Goal: Task Accomplishment & Management: Use online tool/utility

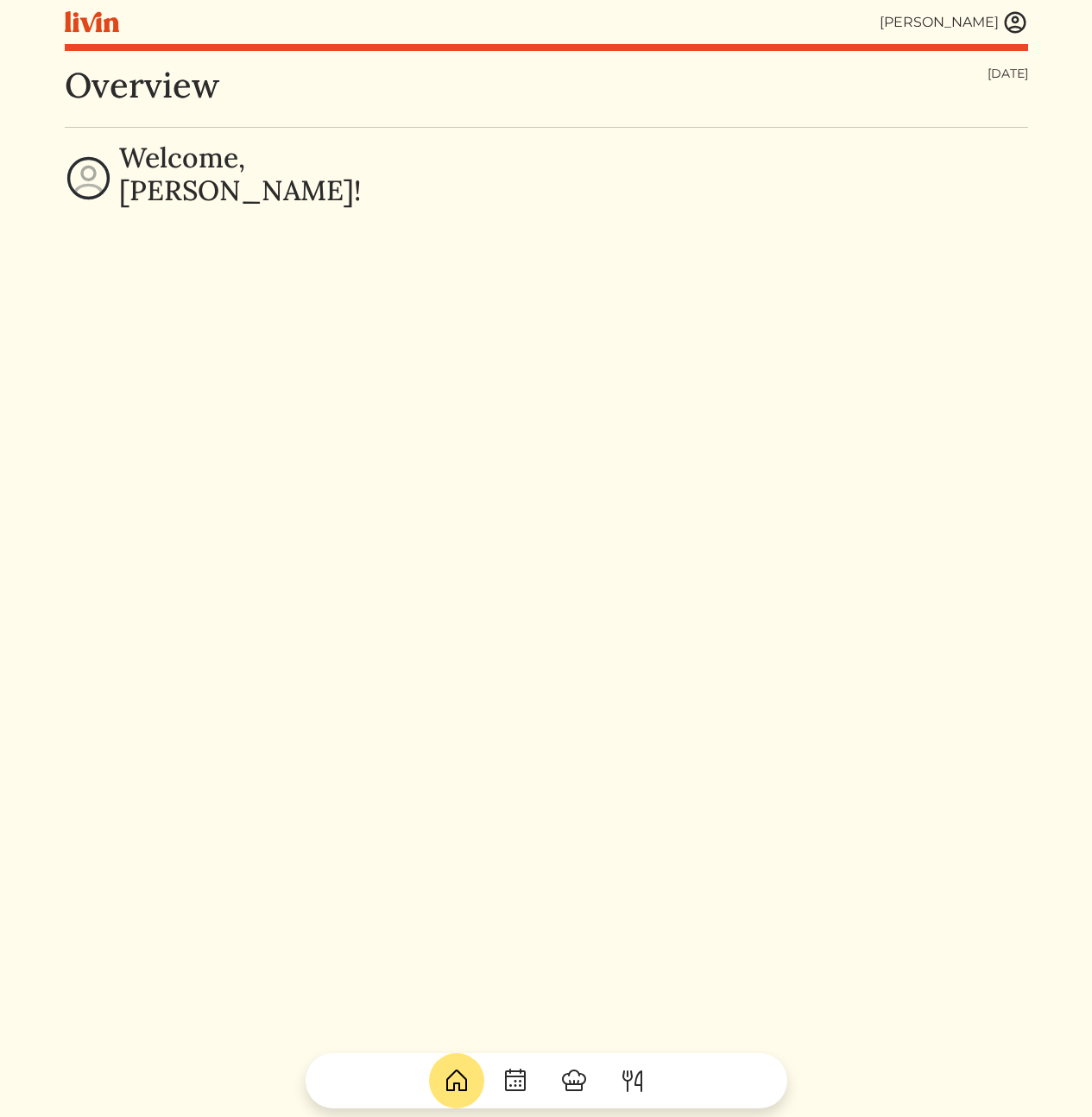
click at [1018, 29] on img at bounding box center [1014, 22] width 26 height 26
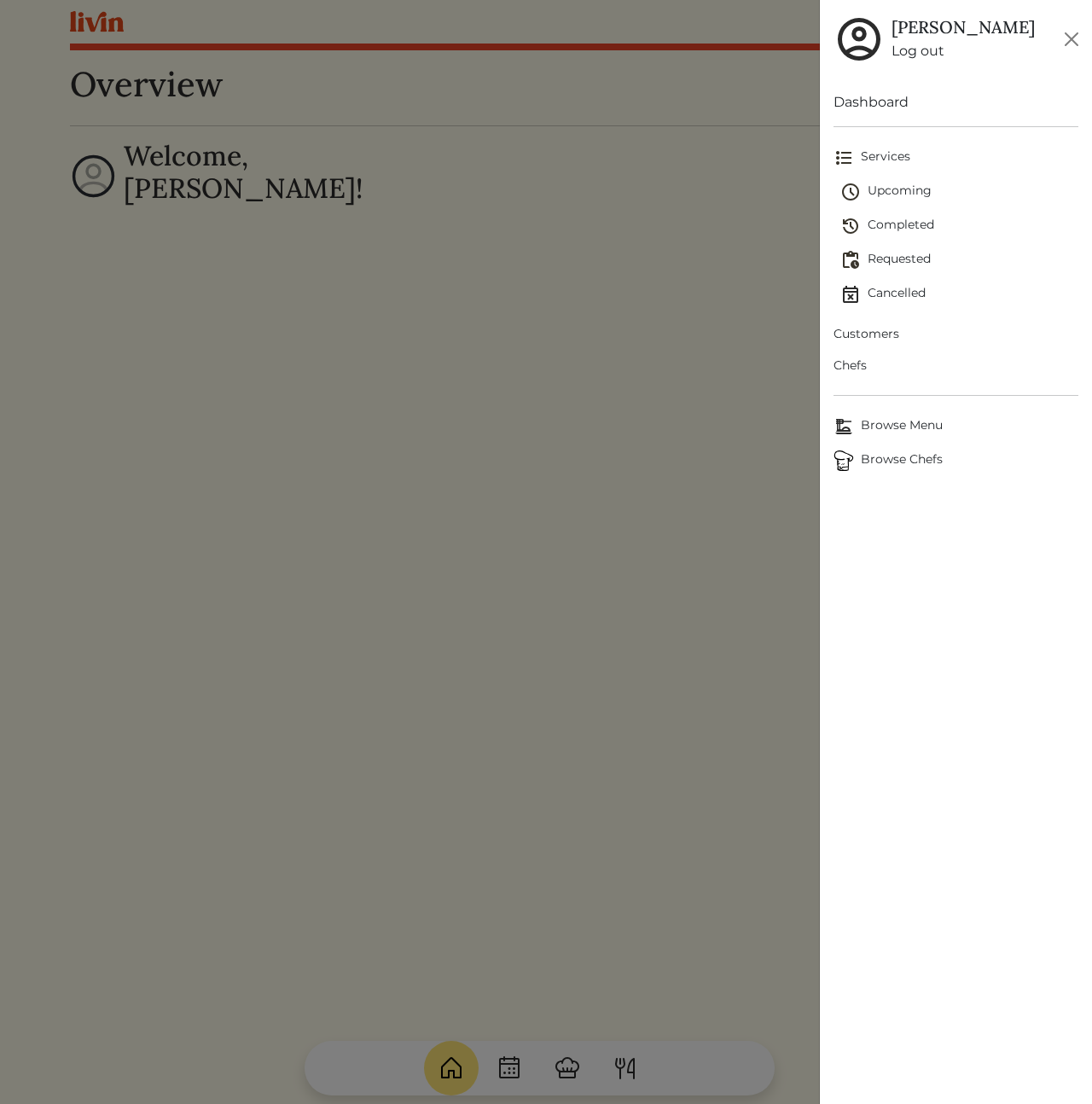
click at [880, 334] on span "Customers" at bounding box center [956, 333] width 245 height 18
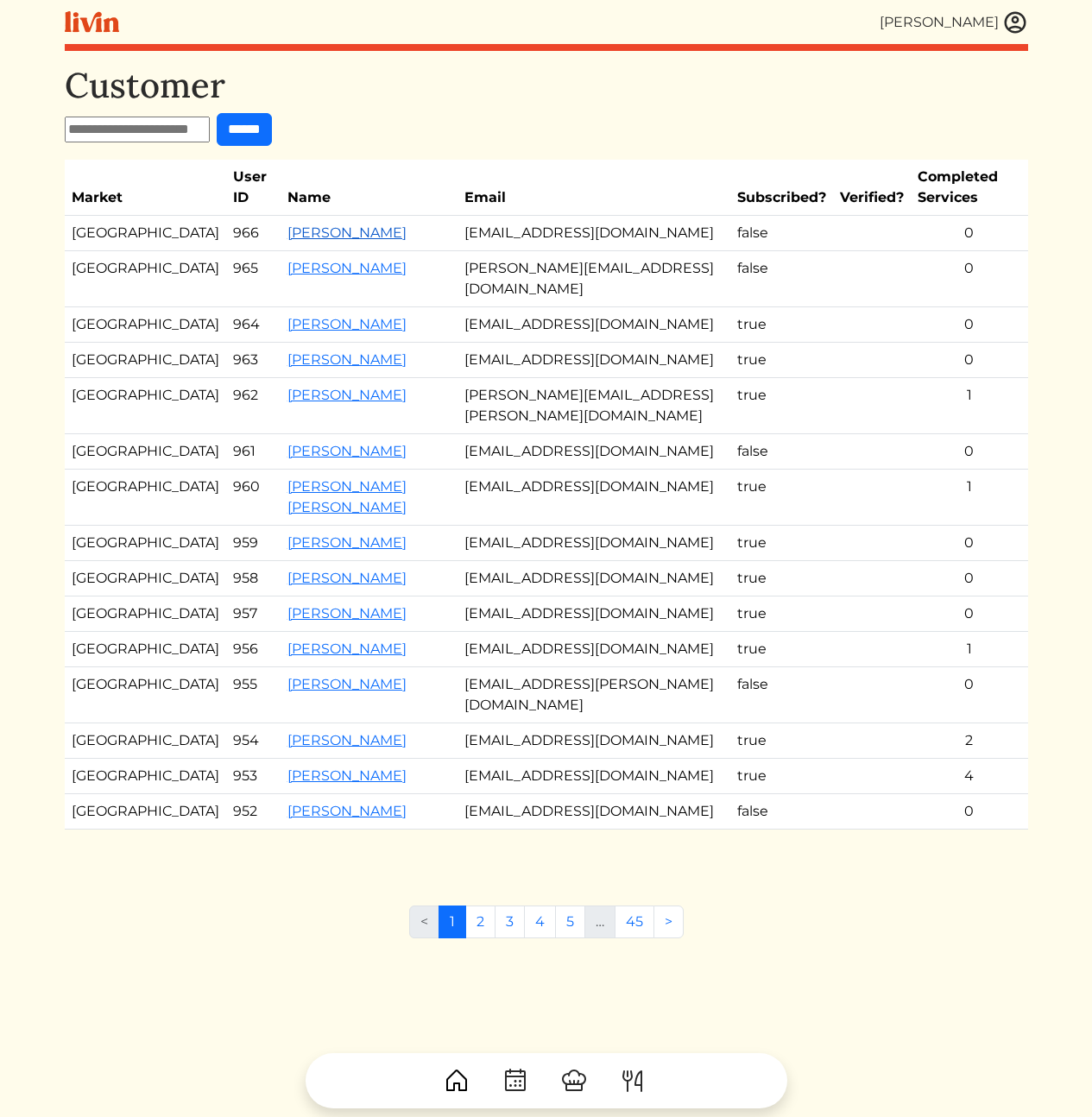
click at [287, 233] on link "[PERSON_NAME]" at bounding box center [347, 232] width 119 height 16
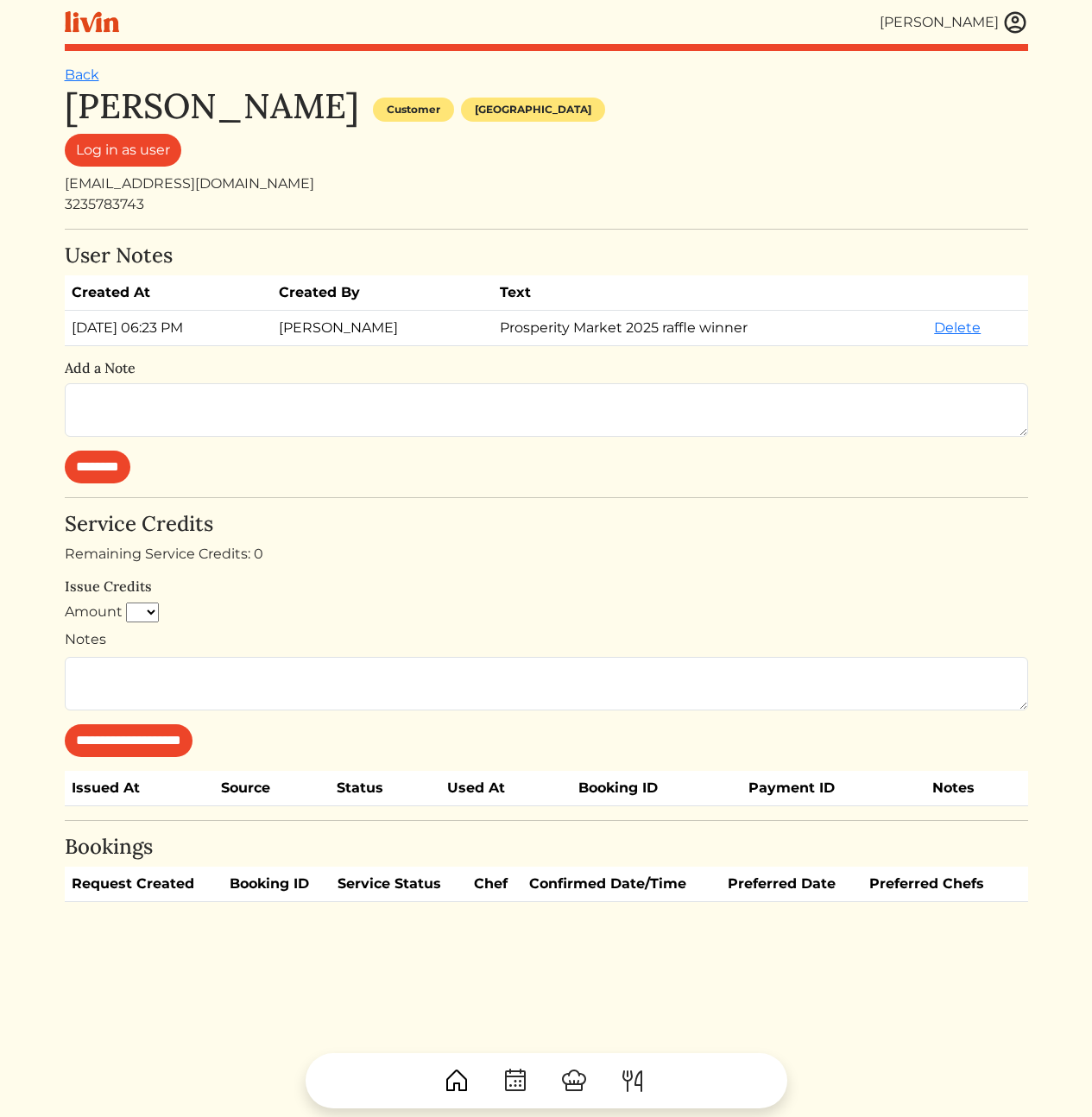
click at [435, 518] on h4 "Service Credits" at bounding box center [546, 524] width 963 height 25
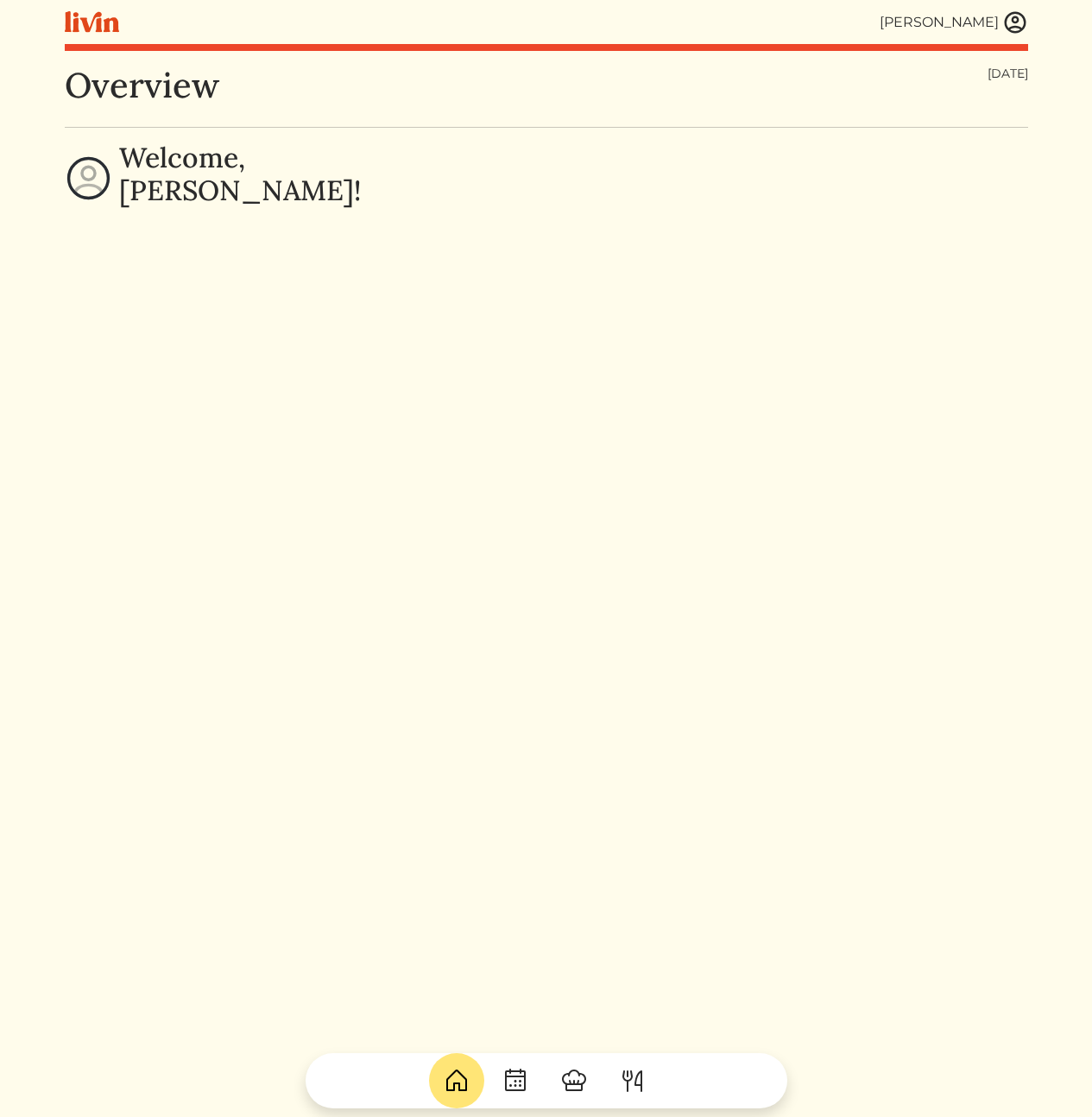
click at [1012, 18] on img at bounding box center [1014, 22] width 26 height 26
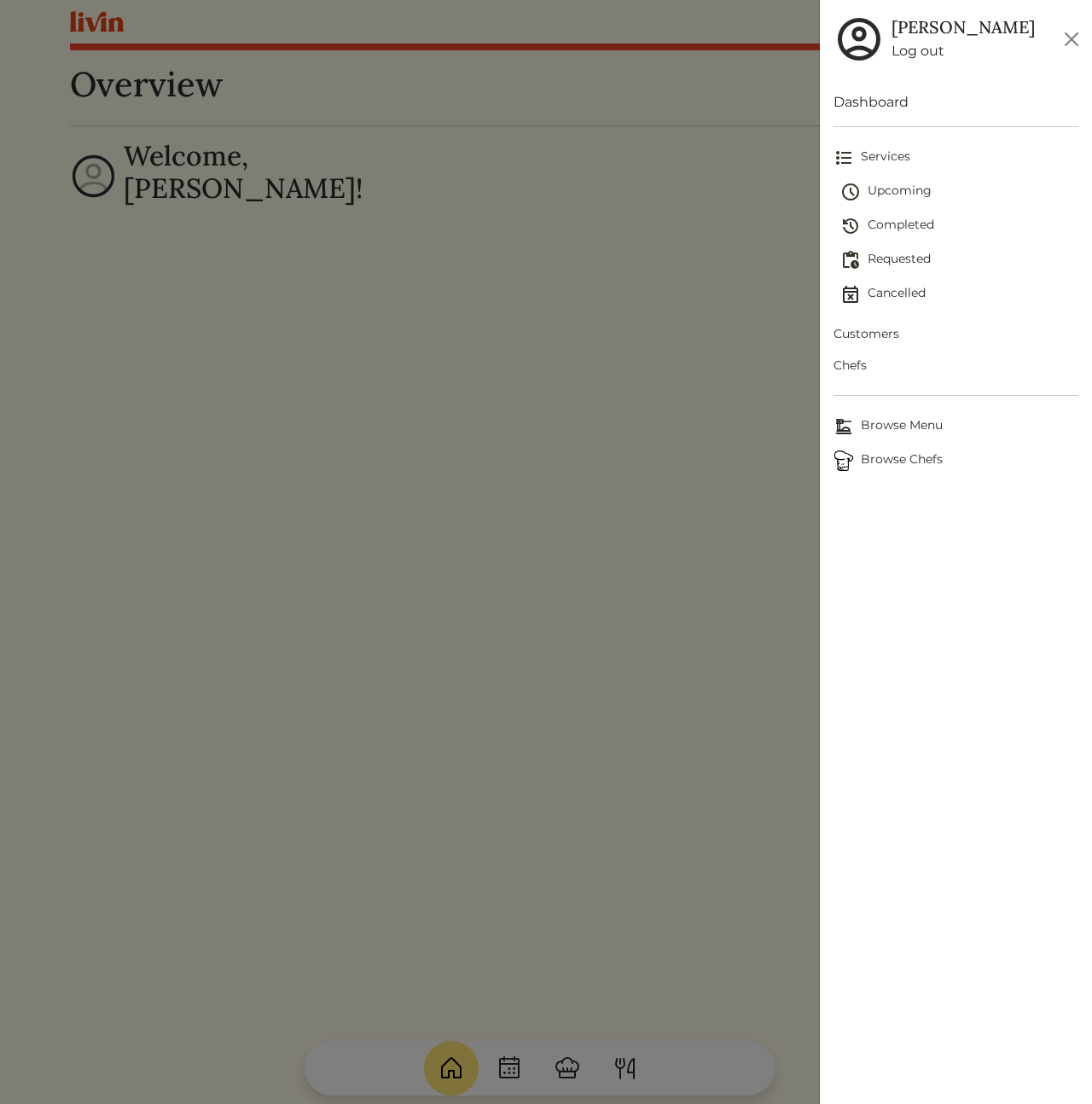
click at [877, 337] on span "Customers" at bounding box center [956, 333] width 245 height 18
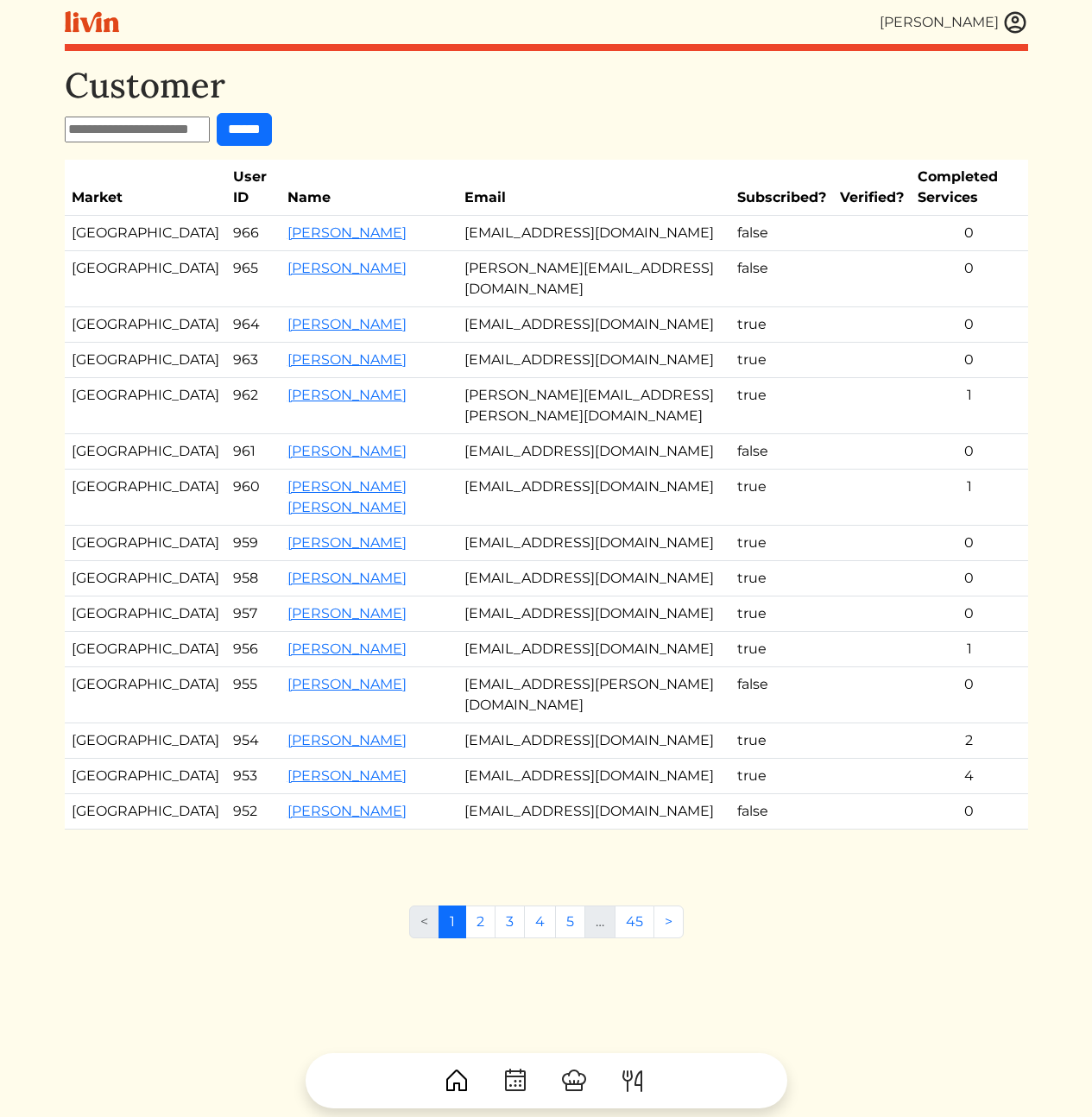
click at [171, 131] on input "text" at bounding box center [136, 129] width 145 height 26
paste input "**********"
type input "**********"
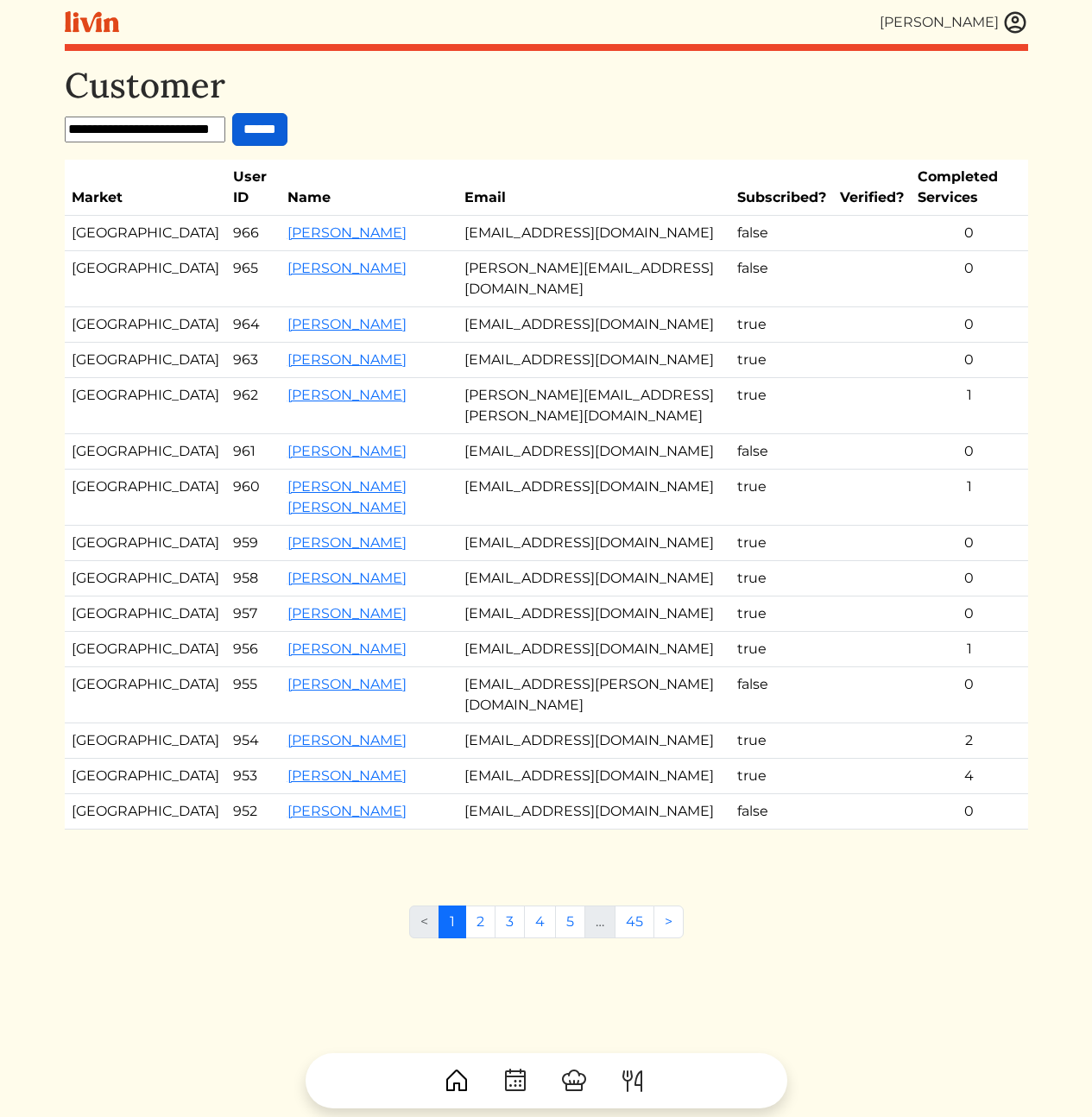
click at [269, 128] on input "******" at bounding box center [260, 130] width 56 height 33
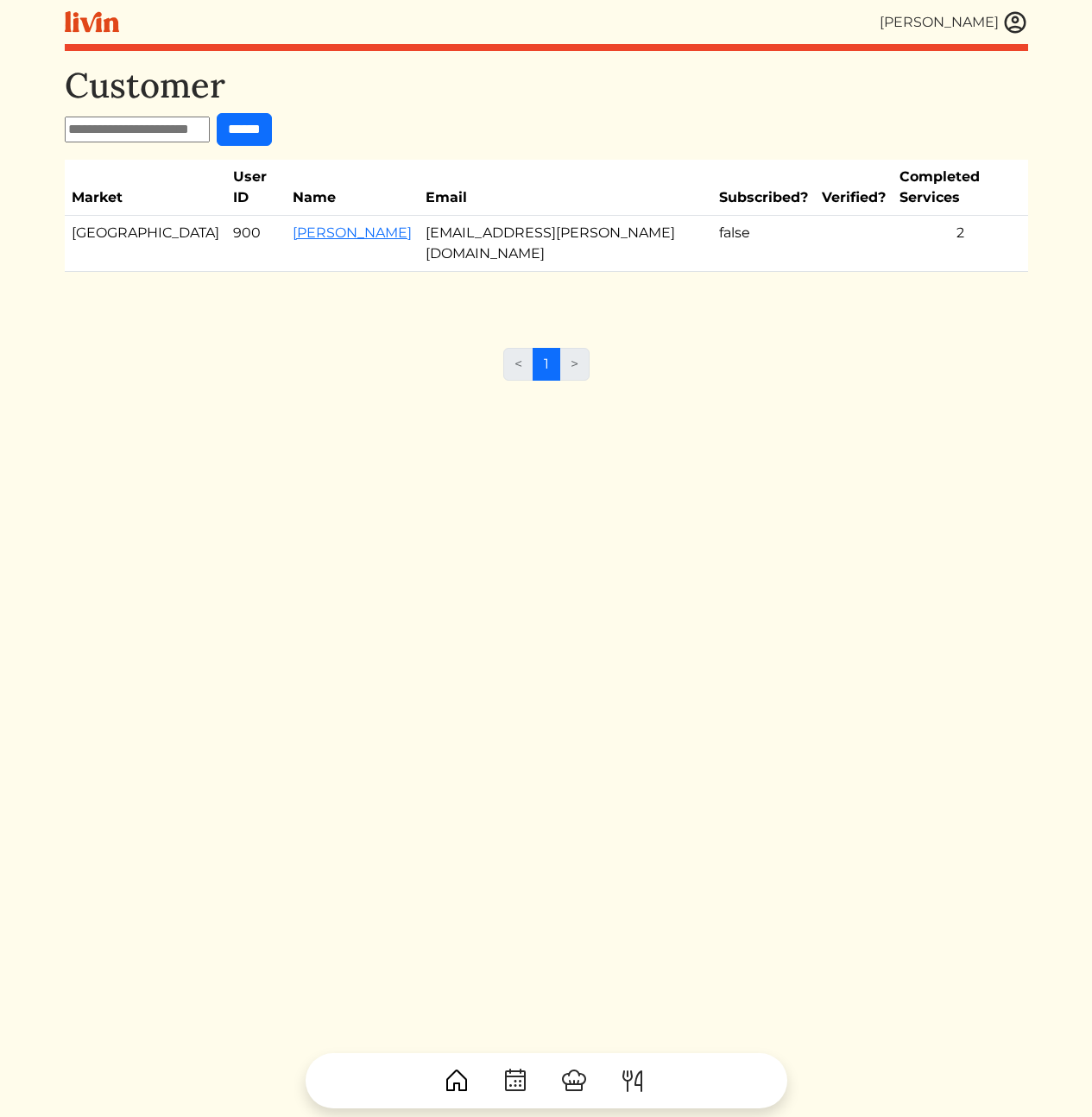
click at [433, 277] on div "Customer ****** Market User ID Name Email Subscribed? Verified? Completed Servi…" at bounding box center [546, 622] width 963 height 1117
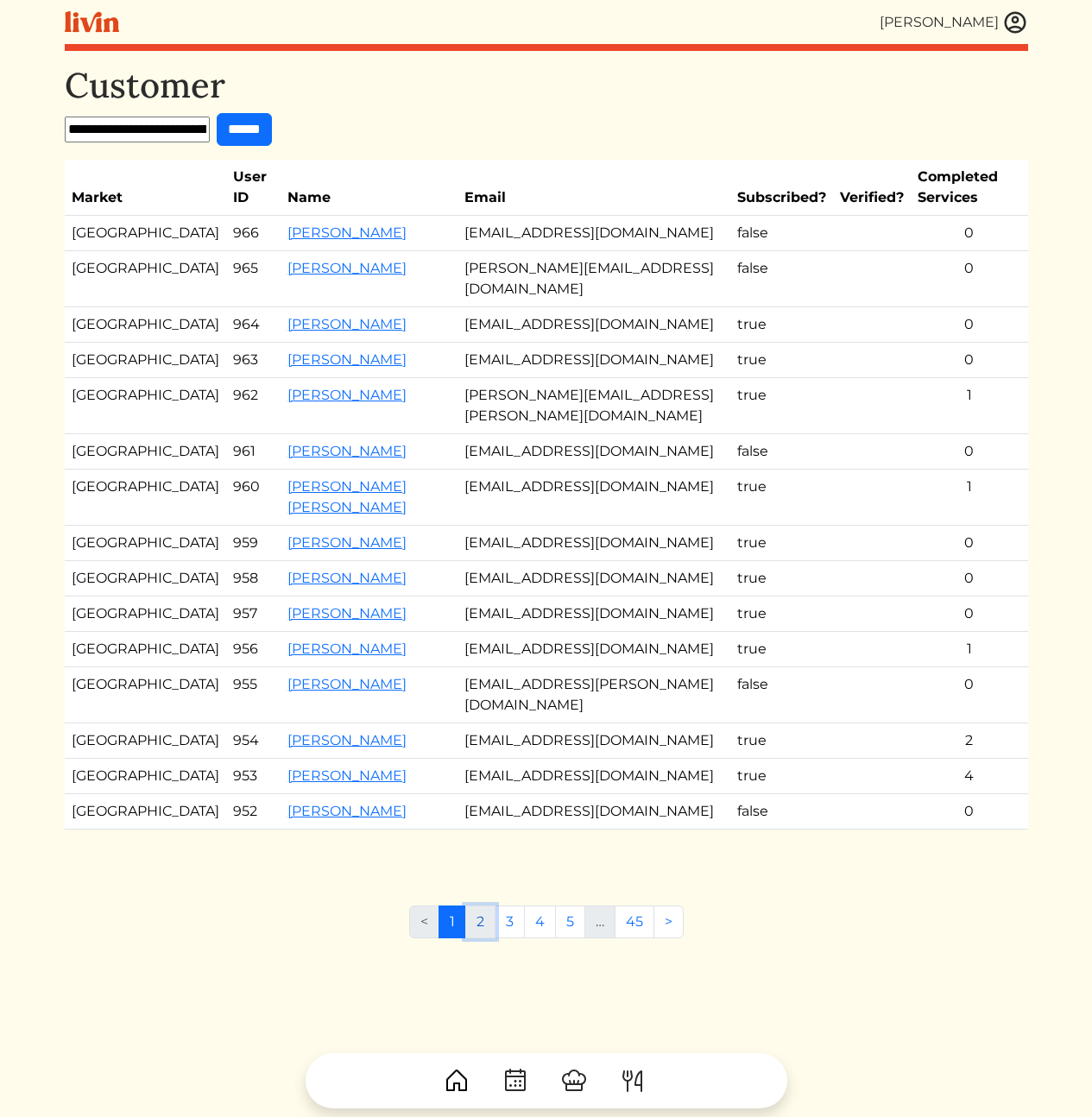
click at [483, 938] on link "2" at bounding box center [479, 922] width 30 height 33
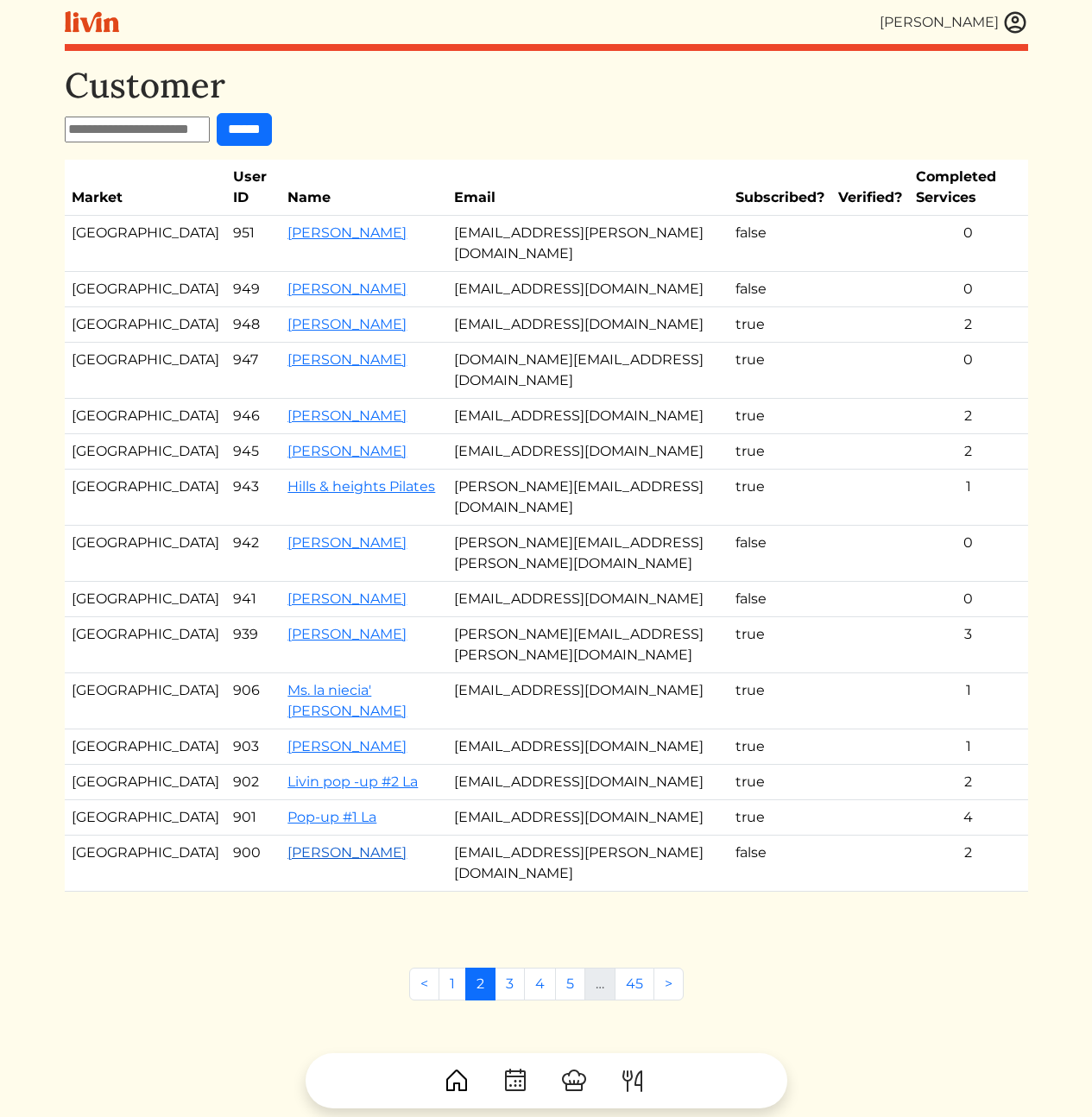
click at [293, 844] on link "Jennifer Scott" at bounding box center [347, 852] width 119 height 16
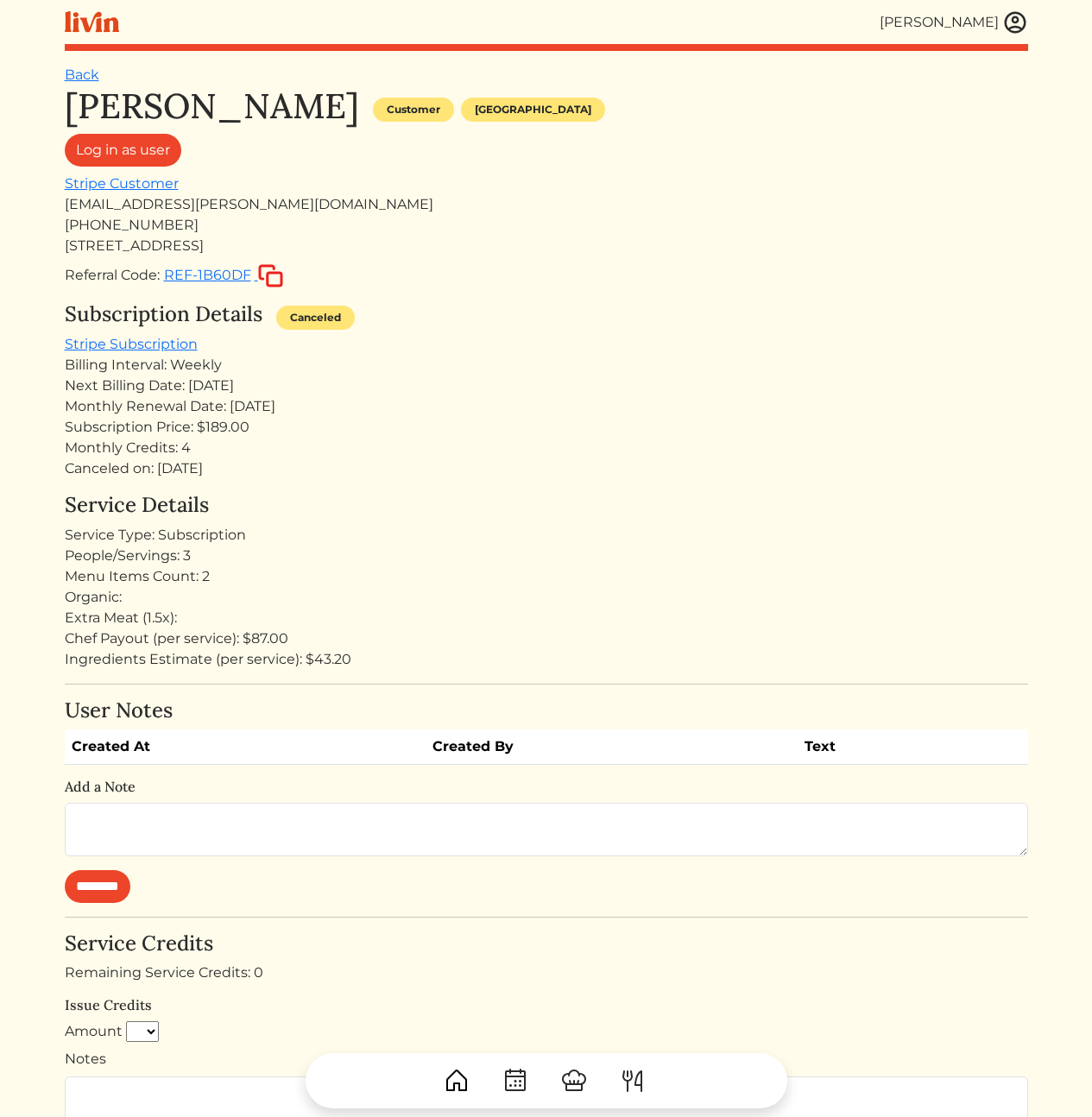
scroll to position [513, 0]
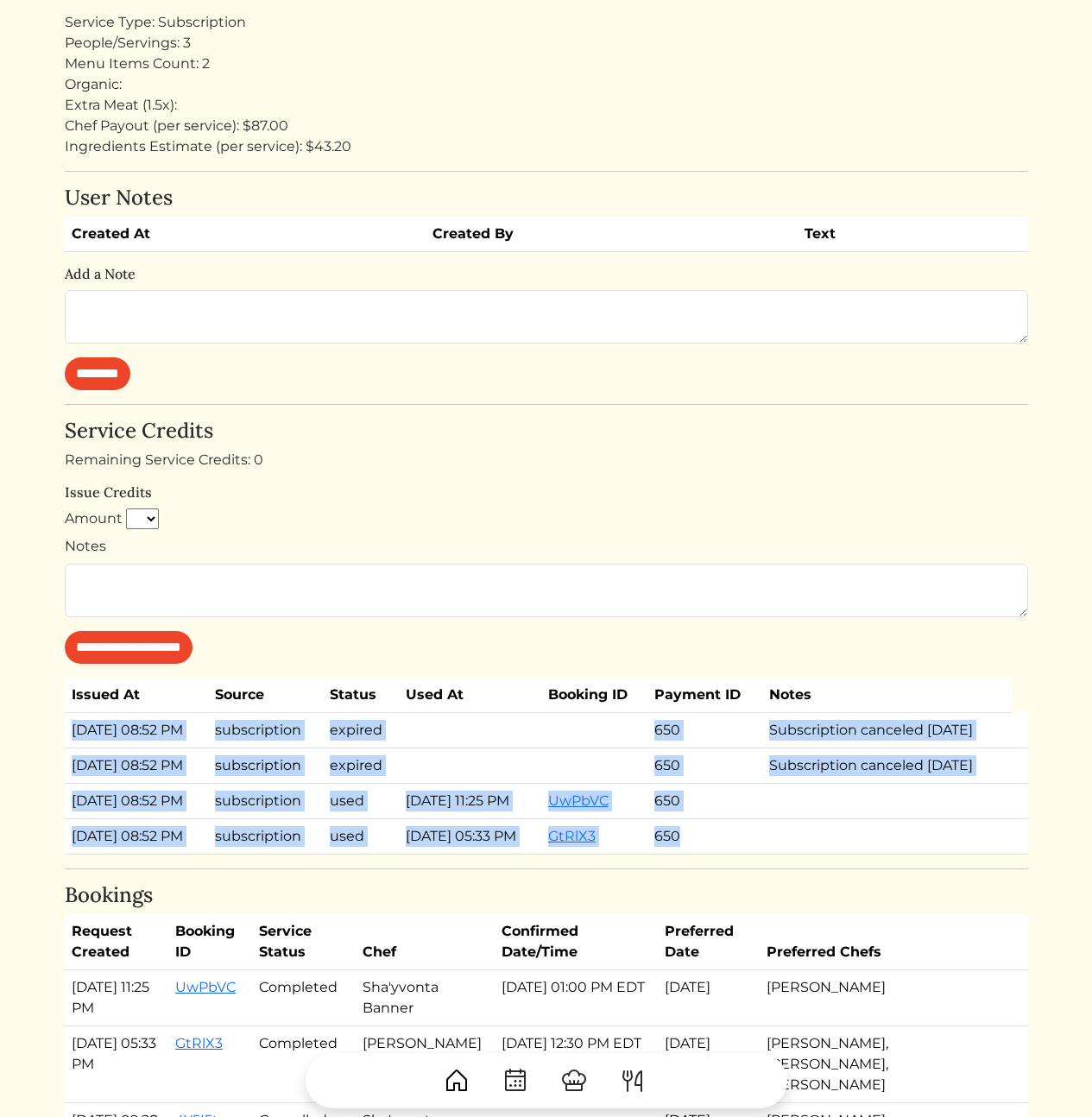
drag, startPoint x: 81, startPoint y: 752, endPoint x: 430, endPoint y: 966, distance: 409.4
click at [422, 960] on div "Jennifer Scott Customer Atlanta Log in as user Stripe Customer jmclaughlin.scot…" at bounding box center [546, 366] width 963 height 1587
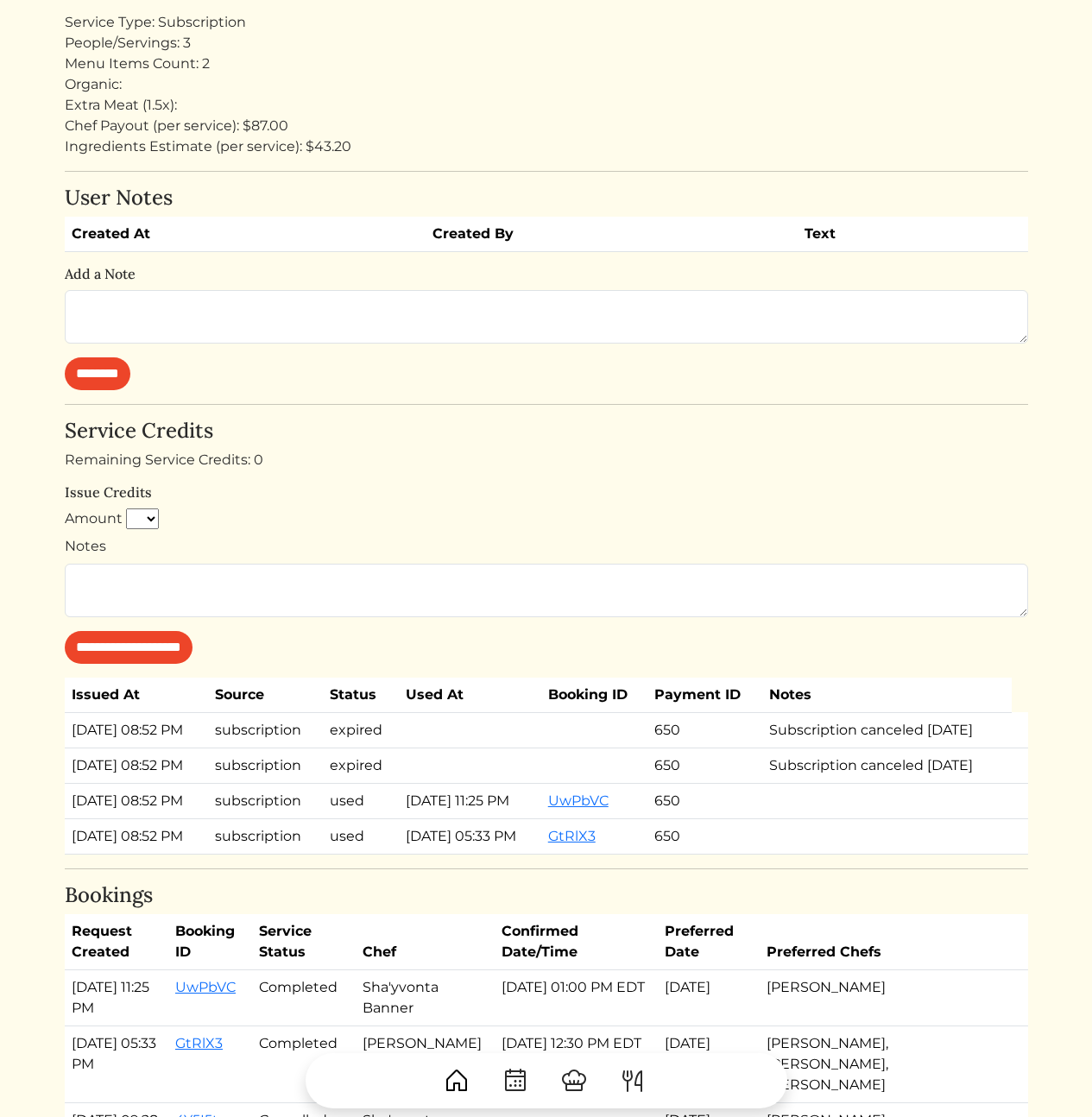
click at [431, 967] on div "Jennifer Scott Customer Atlanta Log in as user Stripe Customer jmclaughlin.scot…" at bounding box center [546, 366] width 963 height 1587
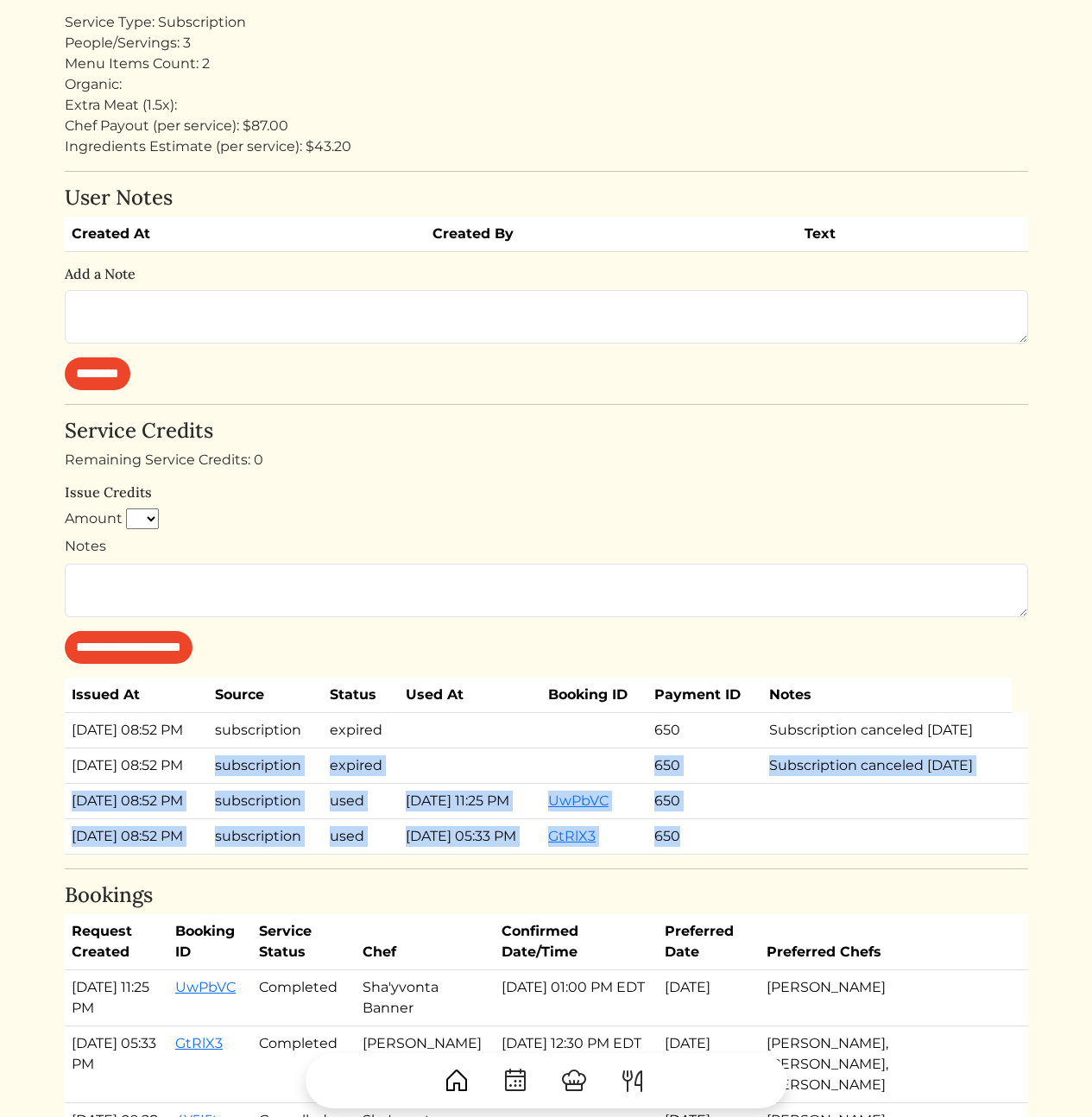
drag, startPoint x: 427, startPoint y: 969, endPoint x: 150, endPoint y: 795, distance: 327.1
click at [158, 797] on div "Jennifer Scott Customer Atlanta Log in as user Stripe Customer jmclaughlin.scot…" at bounding box center [546, 366] width 963 height 1587
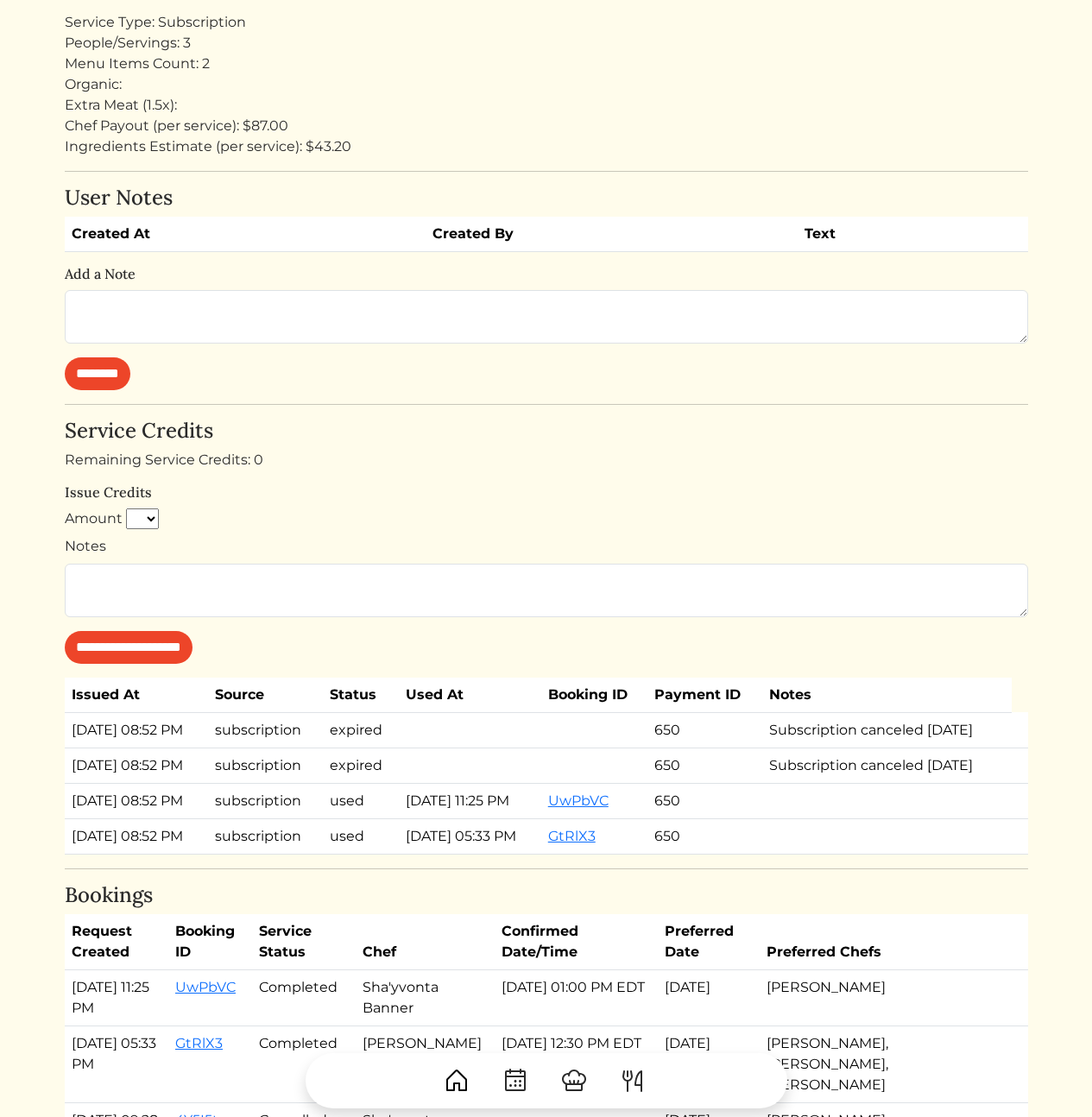
click at [149, 783] on td "Aug 05, 2025, 08:52 PM" at bounding box center [135, 765] width 143 height 36
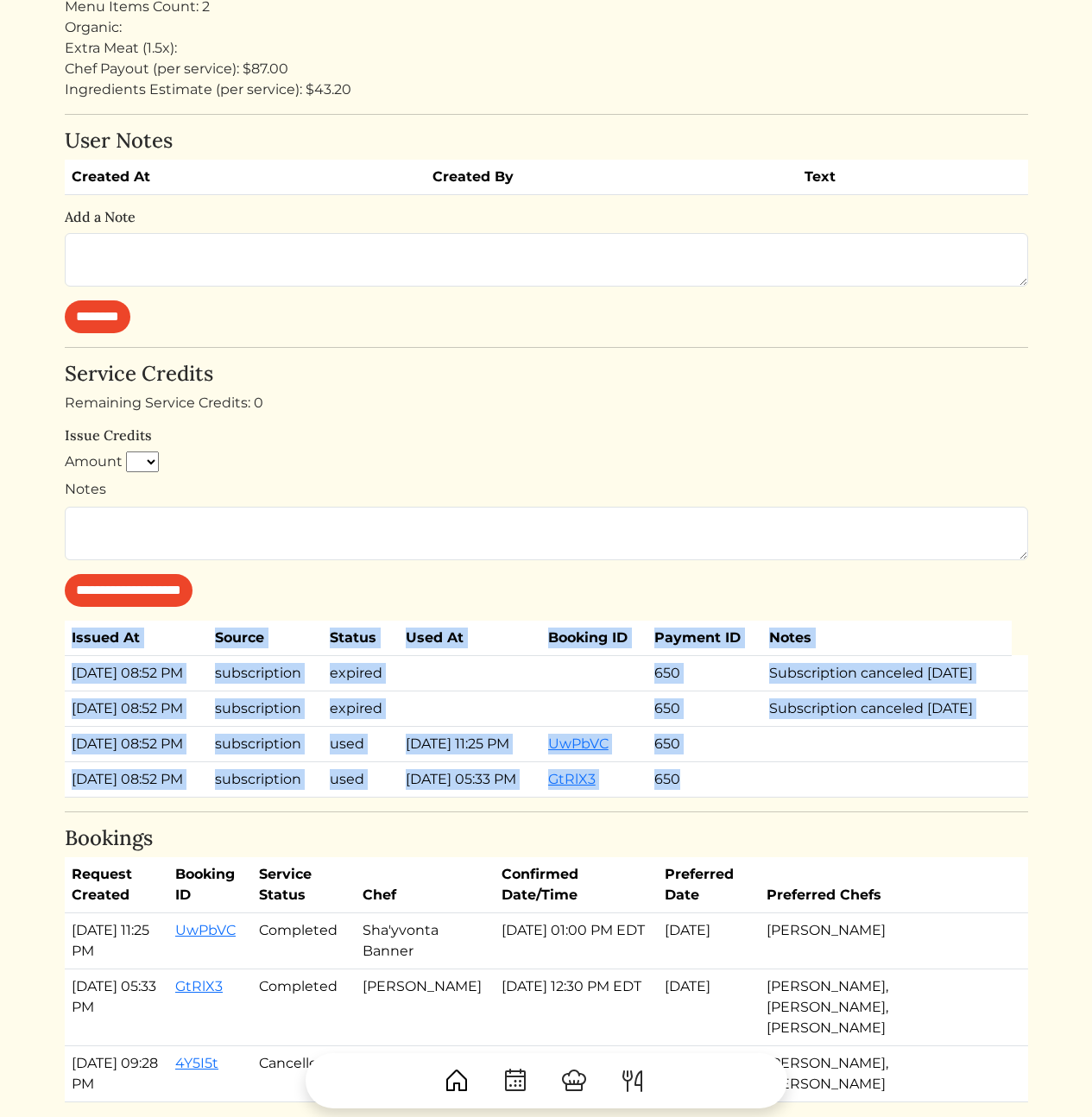
drag, startPoint x: 60, startPoint y: 676, endPoint x: 1021, endPoint y: 925, distance: 992.7
click at [998, 908] on div "Calvin Wang Calvin Wang Log out Dashboard Services Upcoming Completed Requested…" at bounding box center [546, 307] width 984 height 1755
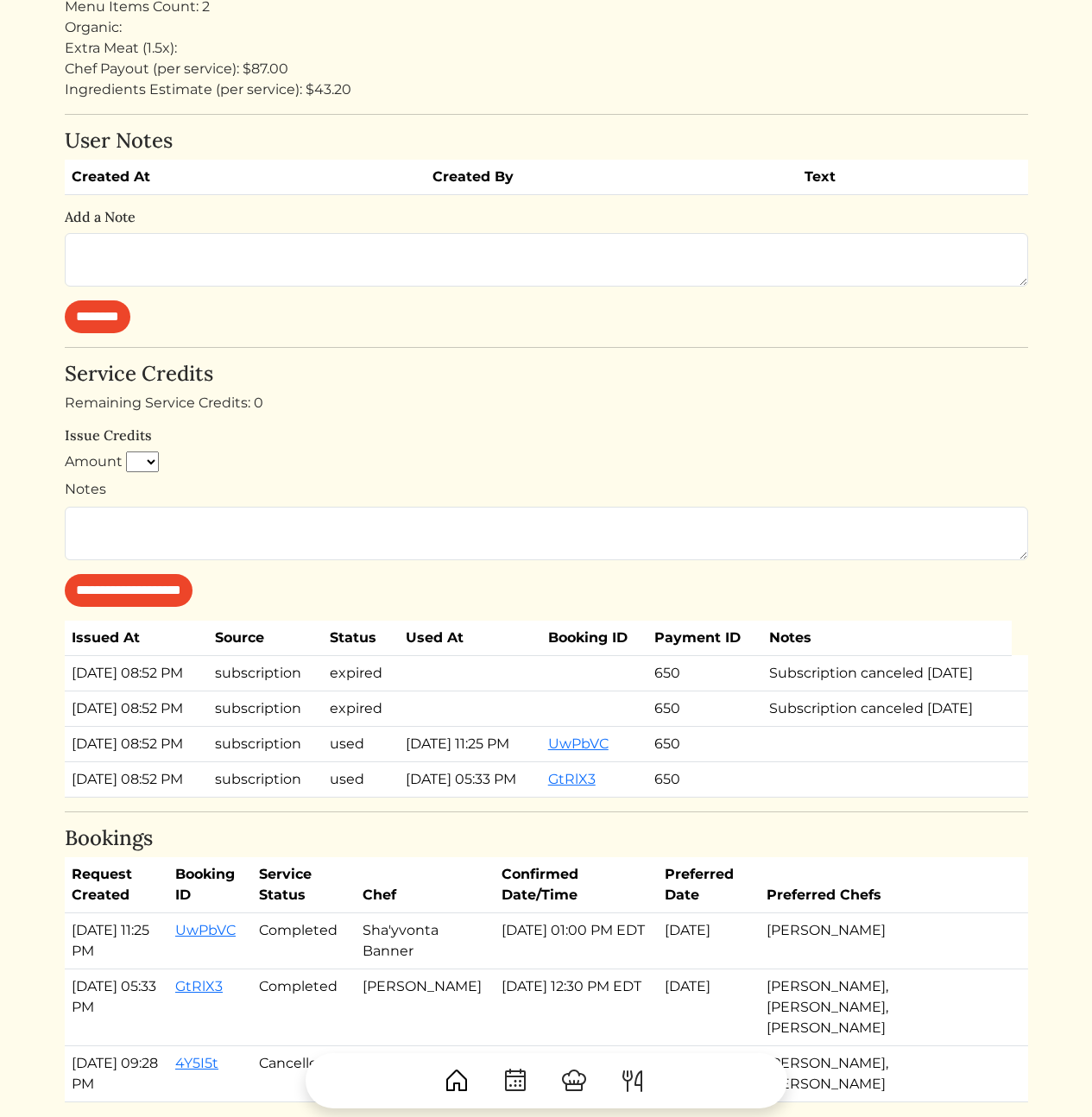
drag, startPoint x: 1018, startPoint y: 926, endPoint x: 1009, endPoint y: 925, distance: 9.1
click at [1018, 926] on div "Jennifer Scott Customer Atlanta Log in as user Stripe Customer jmclaughlin.scot…" at bounding box center [546, 309] width 963 height 1587
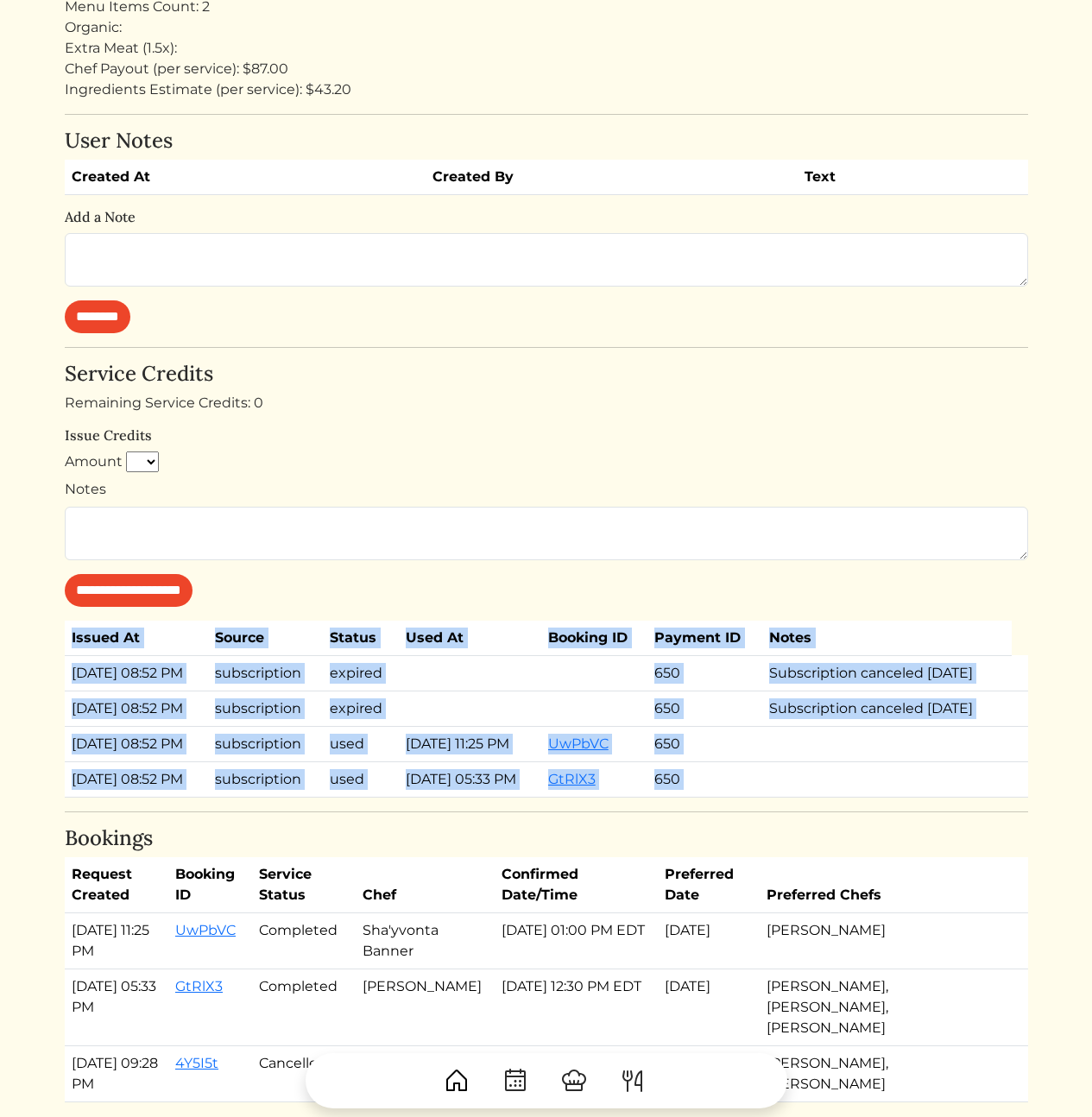
drag, startPoint x: 984, startPoint y: 899, endPoint x: 813, endPoint y: 611, distance: 334.9
click at [813, 611] on div "Jennifer Scott Customer Atlanta Log in as user Stripe Customer jmclaughlin.scot…" at bounding box center [546, 309] width 963 height 1587
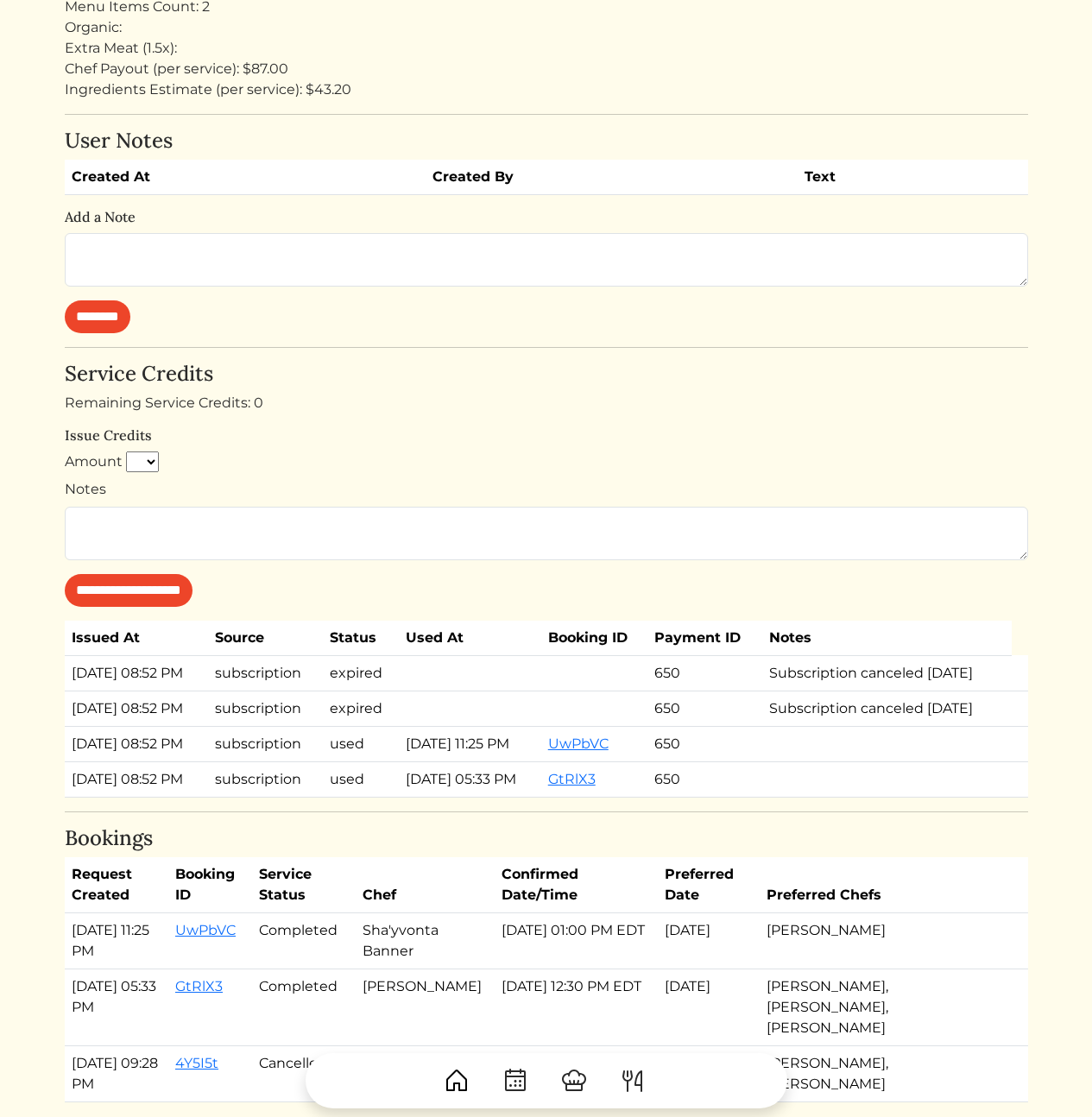
click at [813, 611] on div "Jennifer Scott Customer Atlanta Log in as user Stripe Customer jmclaughlin.scot…" at bounding box center [546, 309] width 963 height 1587
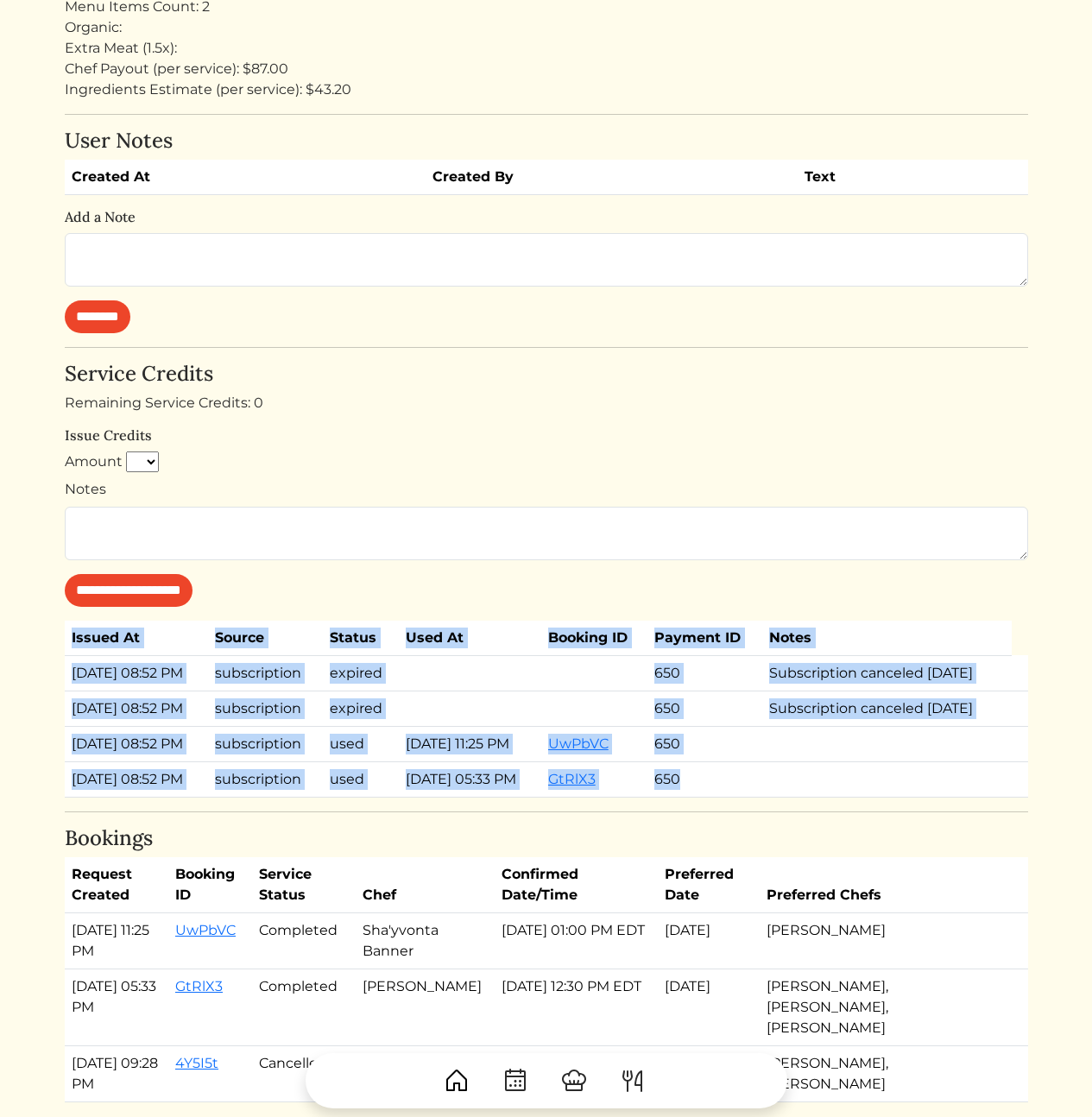
drag, startPoint x: 772, startPoint y: 588, endPoint x: 899, endPoint y: 853, distance: 293.9
click at [899, 853] on div "Jennifer Scott Customer Atlanta Log in as user Stripe Customer jmclaughlin.scot…" at bounding box center [546, 309] width 963 height 1587
drag, startPoint x: 901, startPoint y: 882, endPoint x: 219, endPoint y: 648, distance: 721.0
click at [219, 648] on table "Issued At Source Status Used At Booking ID Payment ID Notes Aug 05, 2025, 08:52…" at bounding box center [546, 709] width 963 height 177
click at [208, 648] on th "Issued At" at bounding box center [135, 638] width 143 height 36
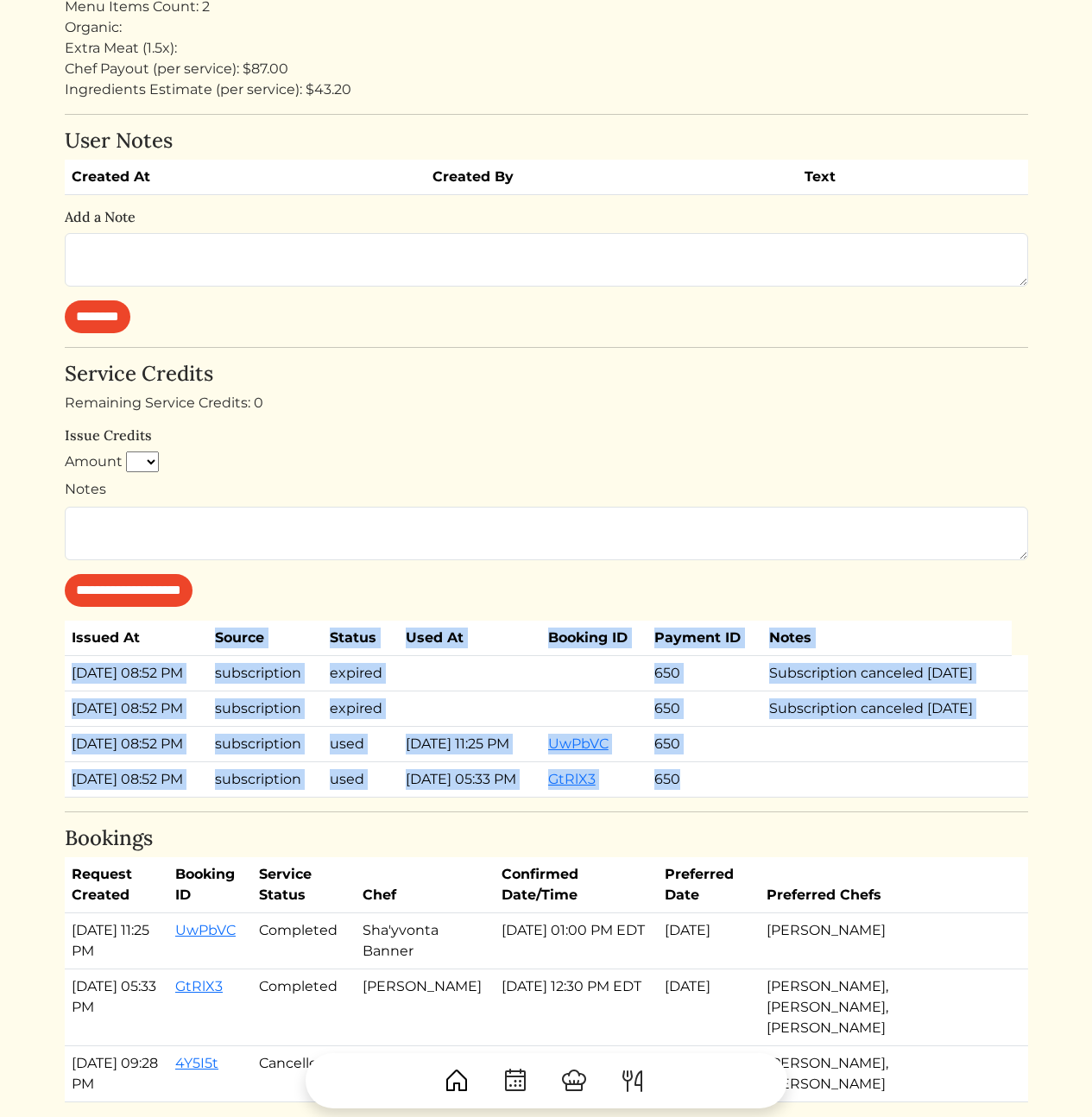
drag, startPoint x: 191, startPoint y: 747, endPoint x: 252, endPoint y: 803, distance: 82.8
click at [229, 797] on tbody "Aug 05, 2025, 08:52 PM subscription expired 650 Subscription canceled Aug 25, 2…" at bounding box center [546, 725] width 963 height 141
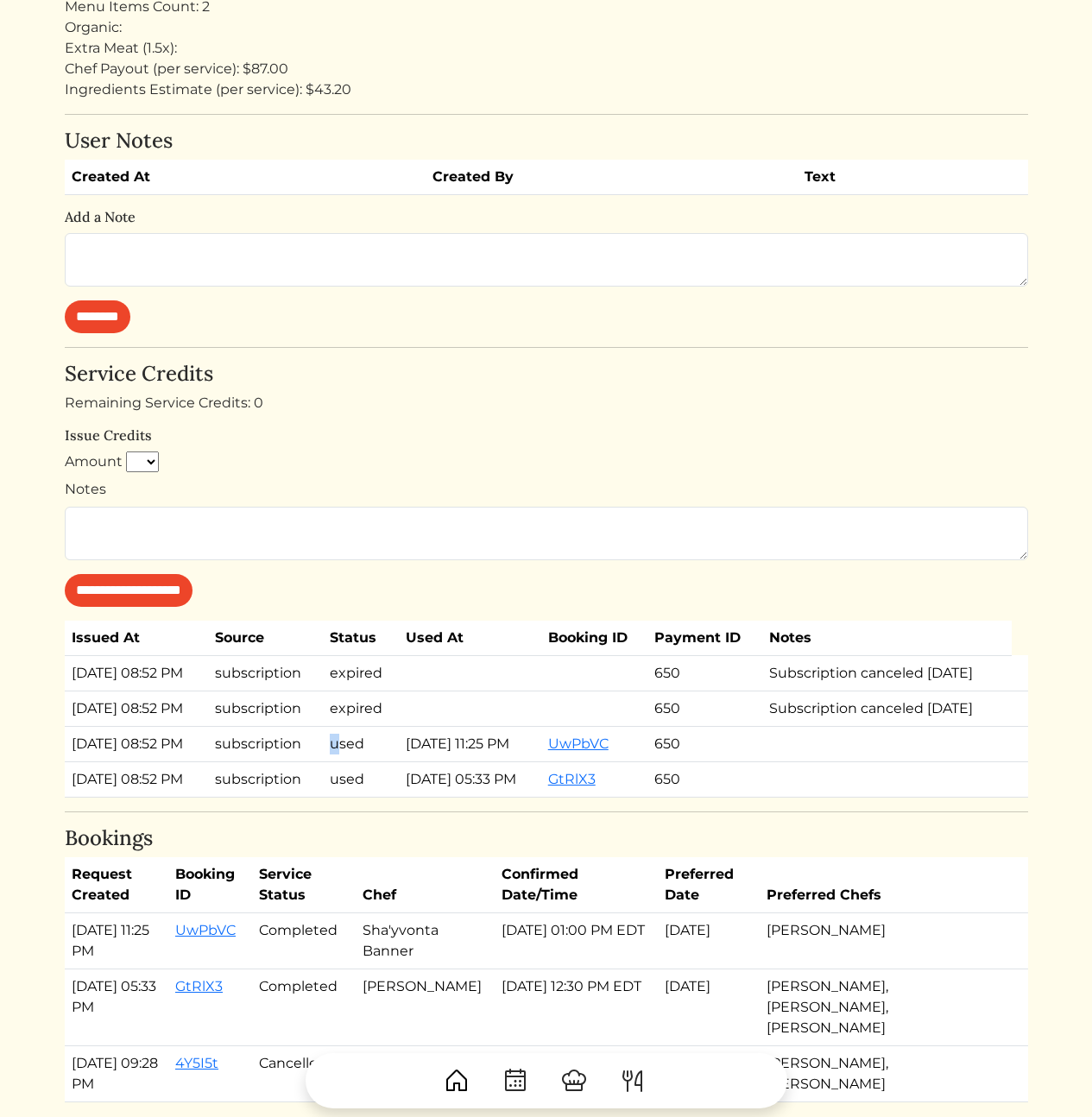
click at [345, 762] on td "used" at bounding box center [360, 743] width 76 height 36
drag, startPoint x: 362, startPoint y: 790, endPoint x: 206, endPoint y: 740, distance: 163.8
click at [241, 728] on tbody "Aug 05, 2025, 08:52 PM subscription expired 650 Subscription canceled Aug 25, 2…" at bounding box center [546, 725] width 963 height 141
drag, startPoint x: 148, startPoint y: 741, endPoint x: 916, endPoint y: 769, distance: 768.5
click at [872, 726] on tr "Aug 05, 2025, 08:52 PM subscription expired 650 Subscription canceled Aug 25, 2…" at bounding box center [546, 708] width 963 height 36
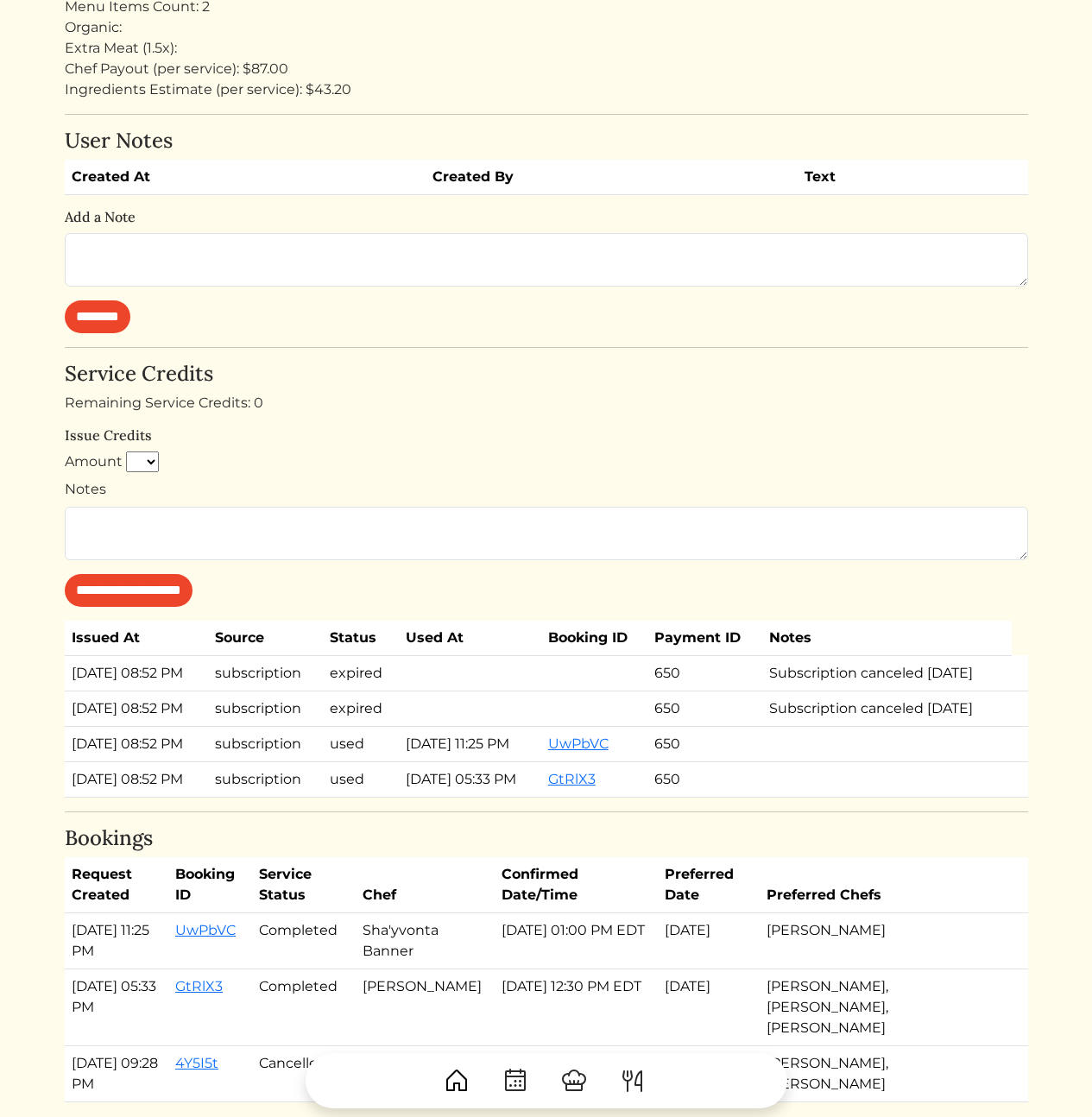
click at [916, 726] on td "Subscription canceled Aug 25, 2025" at bounding box center [887, 708] width 250 height 36
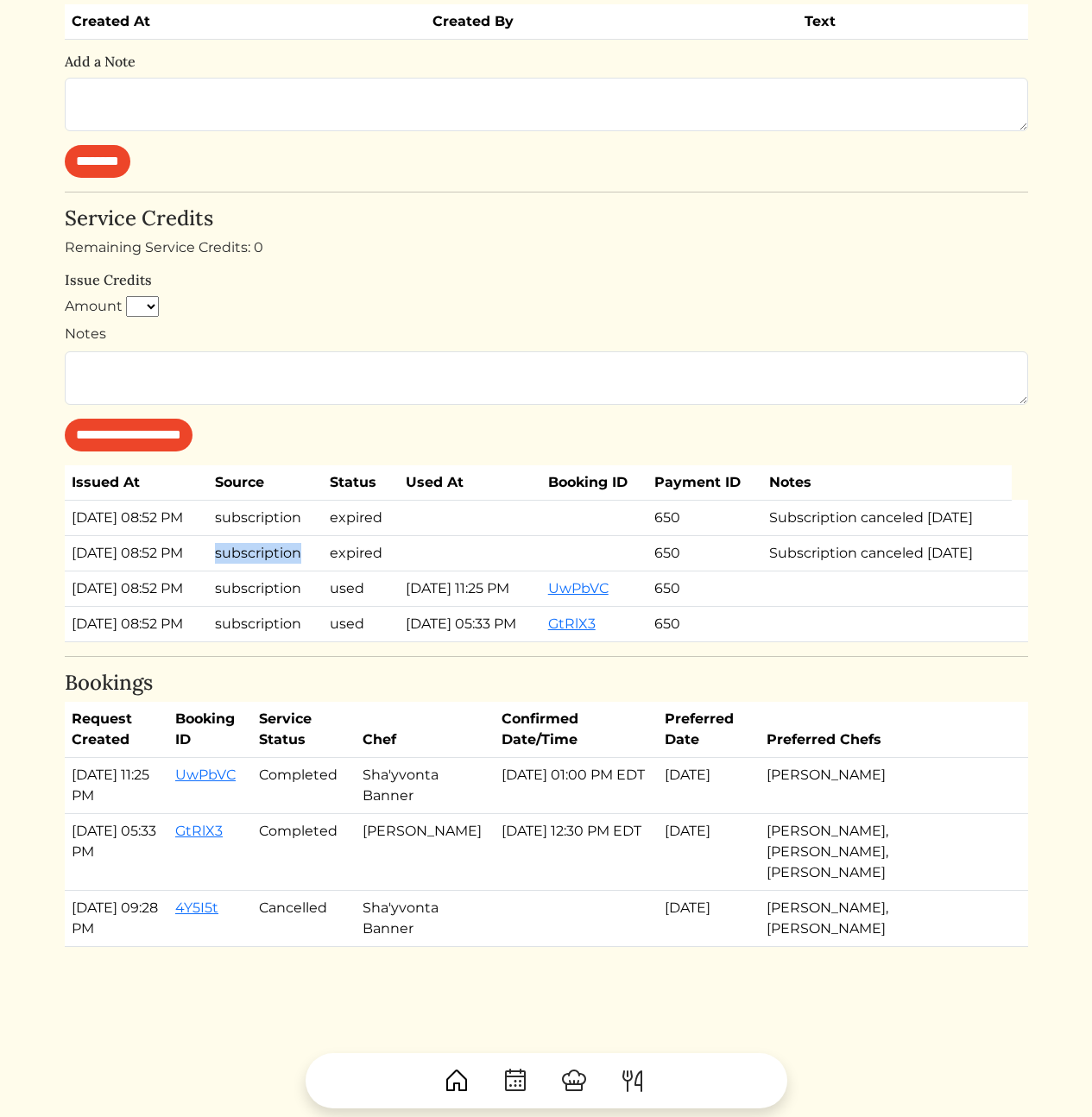
drag, startPoint x: 173, startPoint y: 661, endPoint x: 841, endPoint y: 715, distance: 670.2
click at [839, 642] on tbody "Aug 05, 2025, 08:52 PM subscription expired 650 Subscription canceled Aug 25, 2…" at bounding box center [546, 570] width 963 height 141
click at [841, 642] on td at bounding box center [887, 623] width 250 height 36
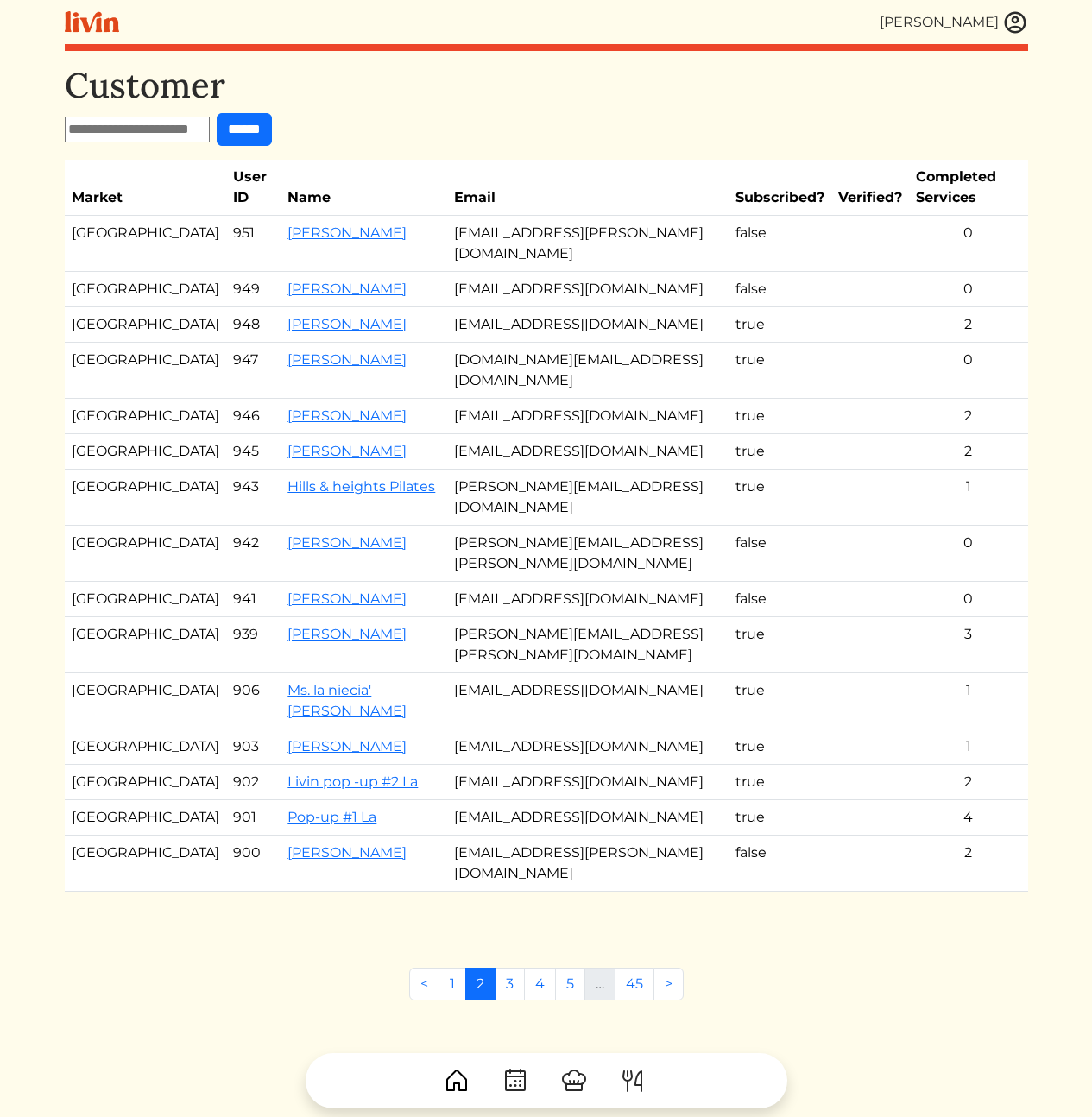
click at [292, 899] on div "Customer ****** Market User ID Name Email Subscribed? Verified? Completed Servi…" at bounding box center [546, 622] width 963 height 1117
click at [532, 124] on form "******" at bounding box center [546, 130] width 963 height 33
click at [450, 967] on link "1" at bounding box center [452, 983] width 28 height 33
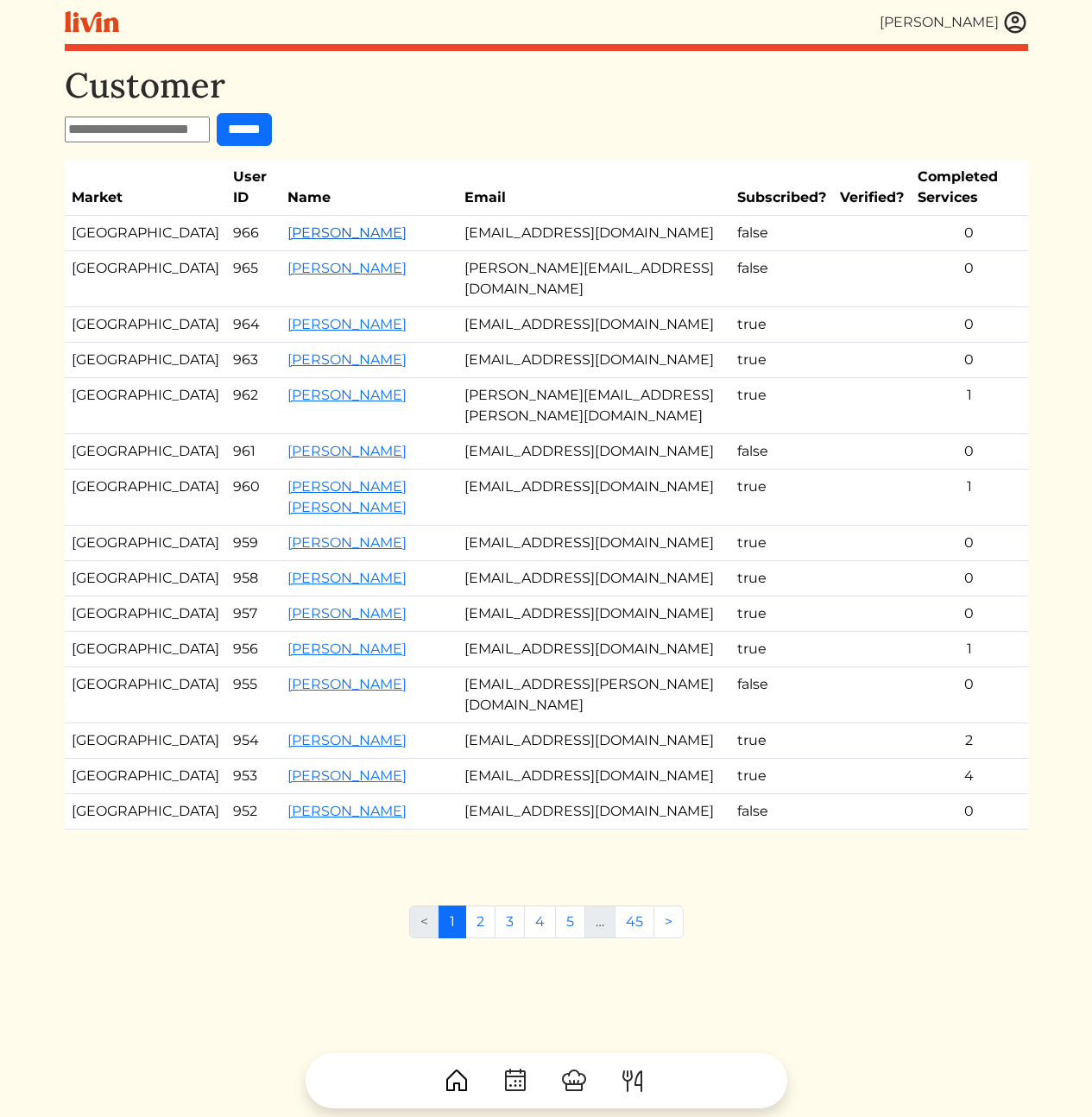
click at [287, 225] on link "[PERSON_NAME]" at bounding box center [347, 232] width 119 height 16
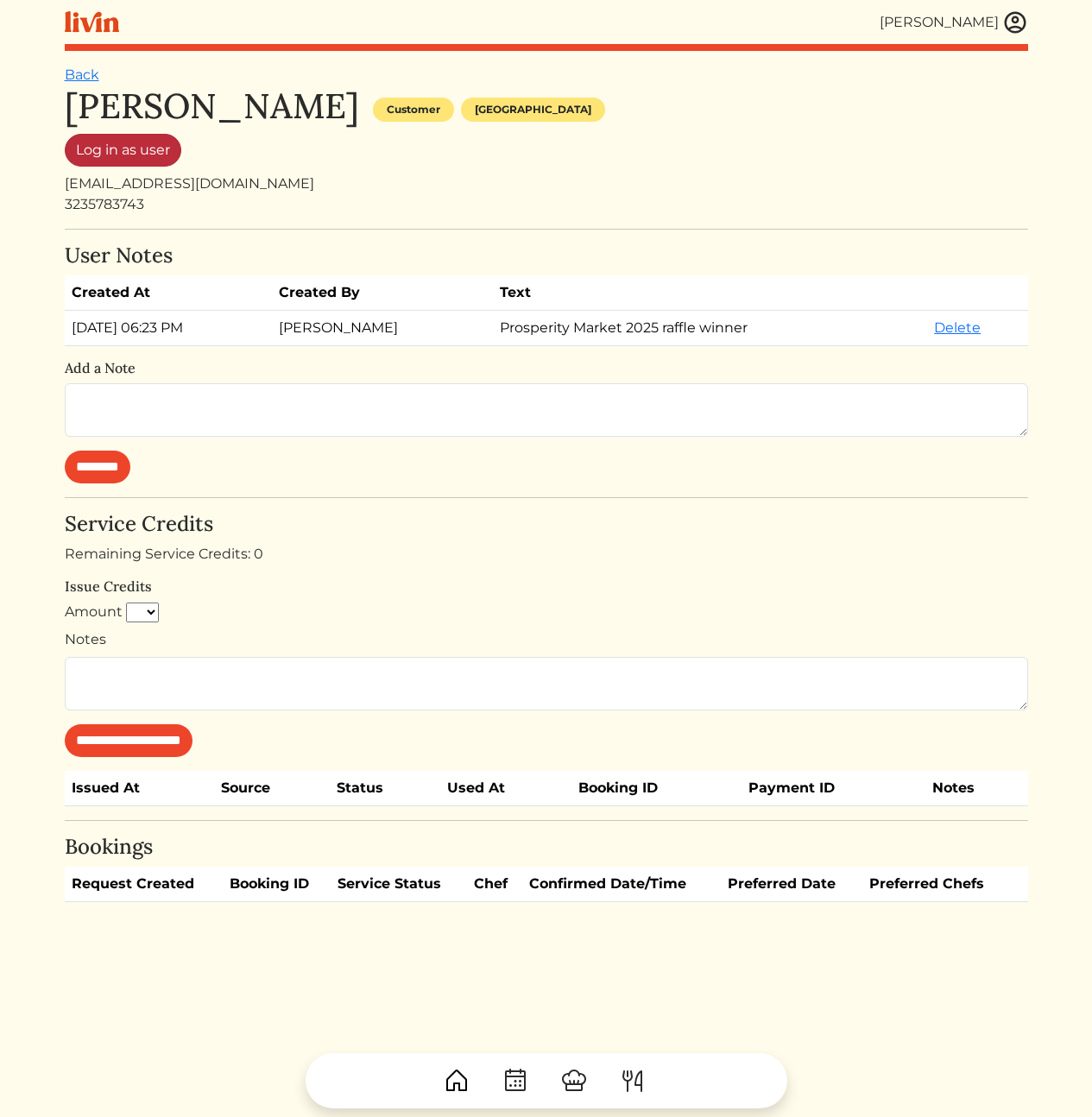
click at [91, 146] on link "Log in as user" at bounding box center [122, 150] width 116 height 33
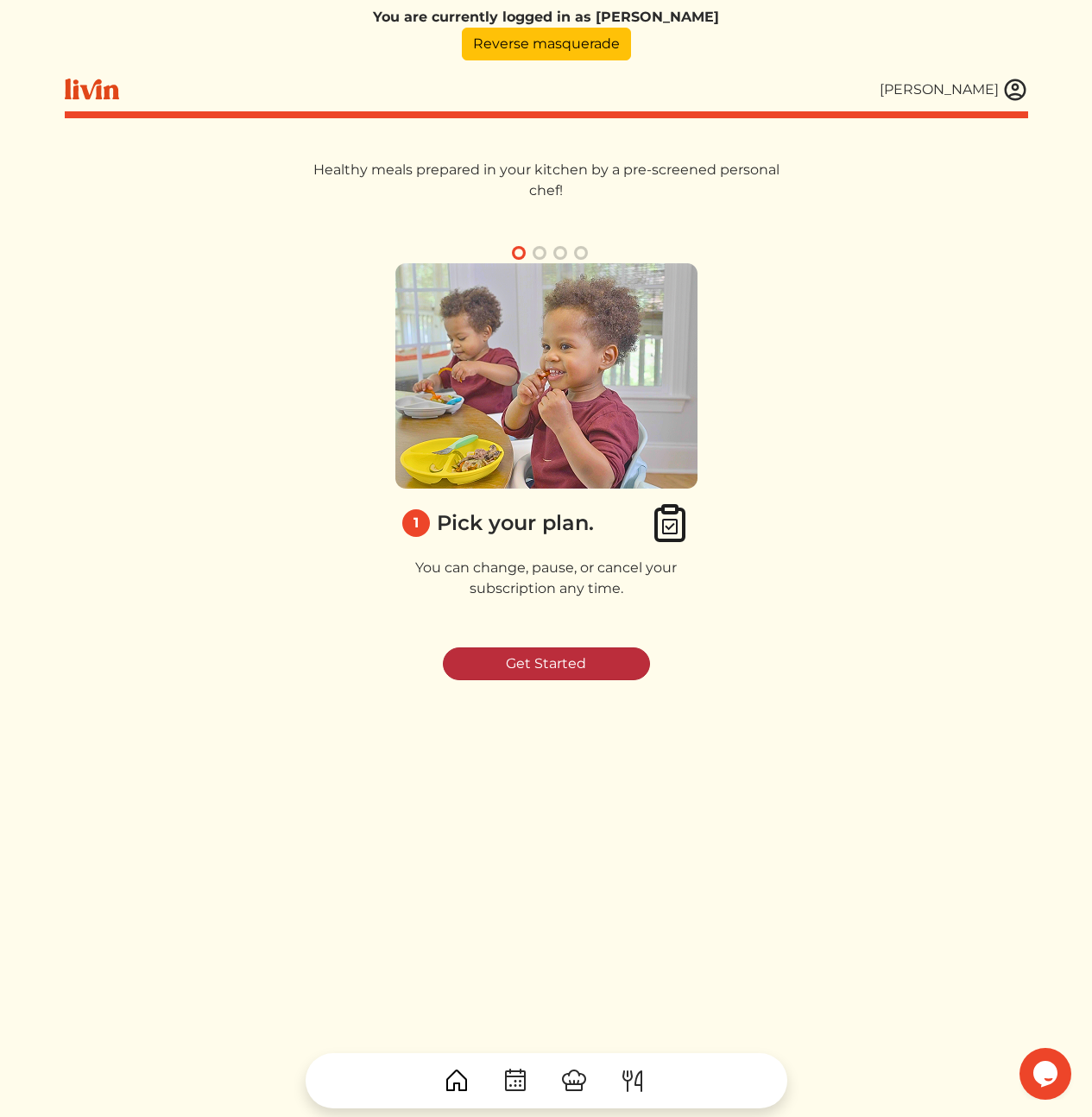
click at [568, 666] on link "Get Started" at bounding box center [546, 664] width 207 height 33
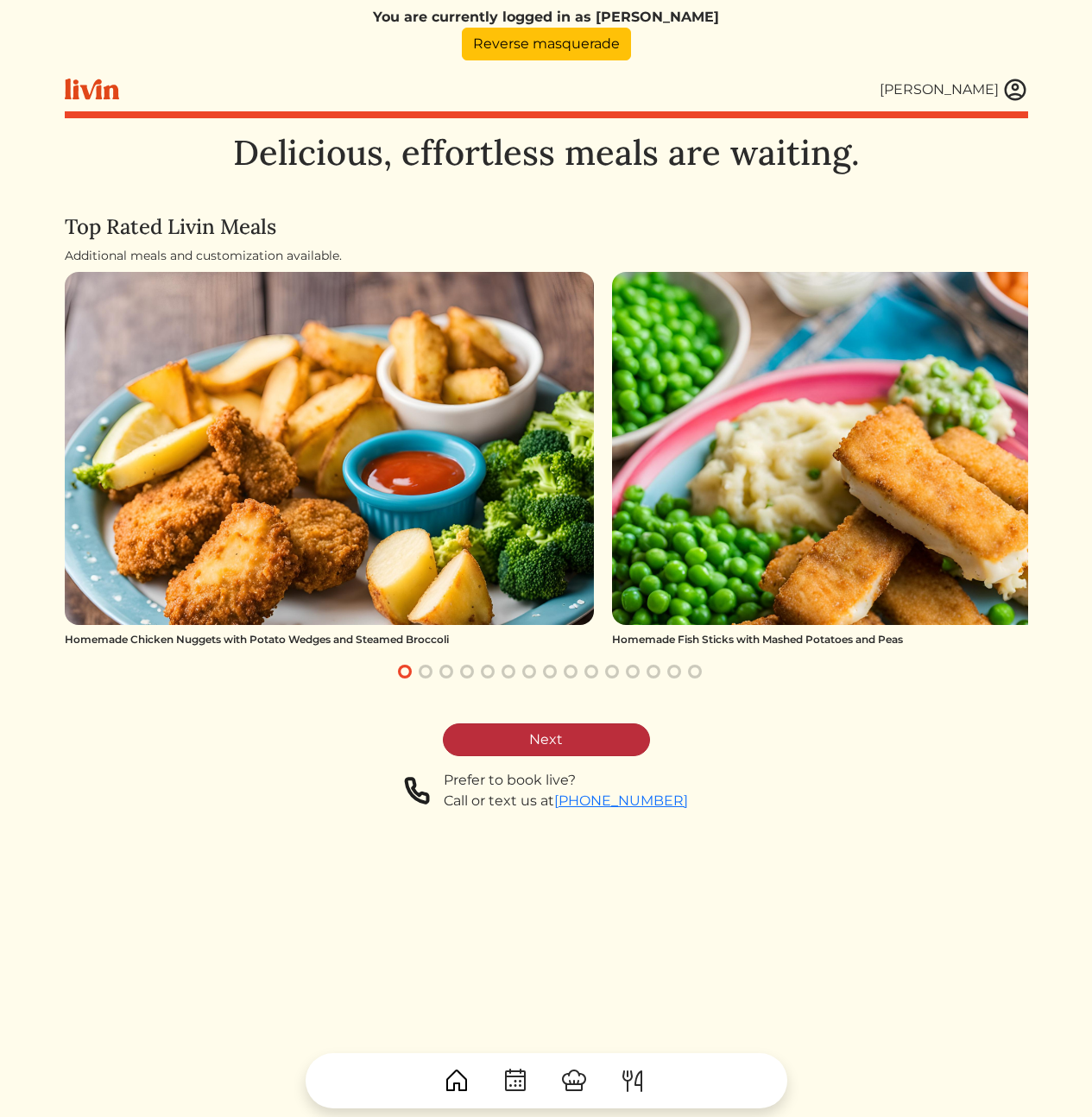
click at [560, 747] on link "Next" at bounding box center [546, 740] width 207 height 33
